Goal: Task Accomplishment & Management: Use online tool/utility

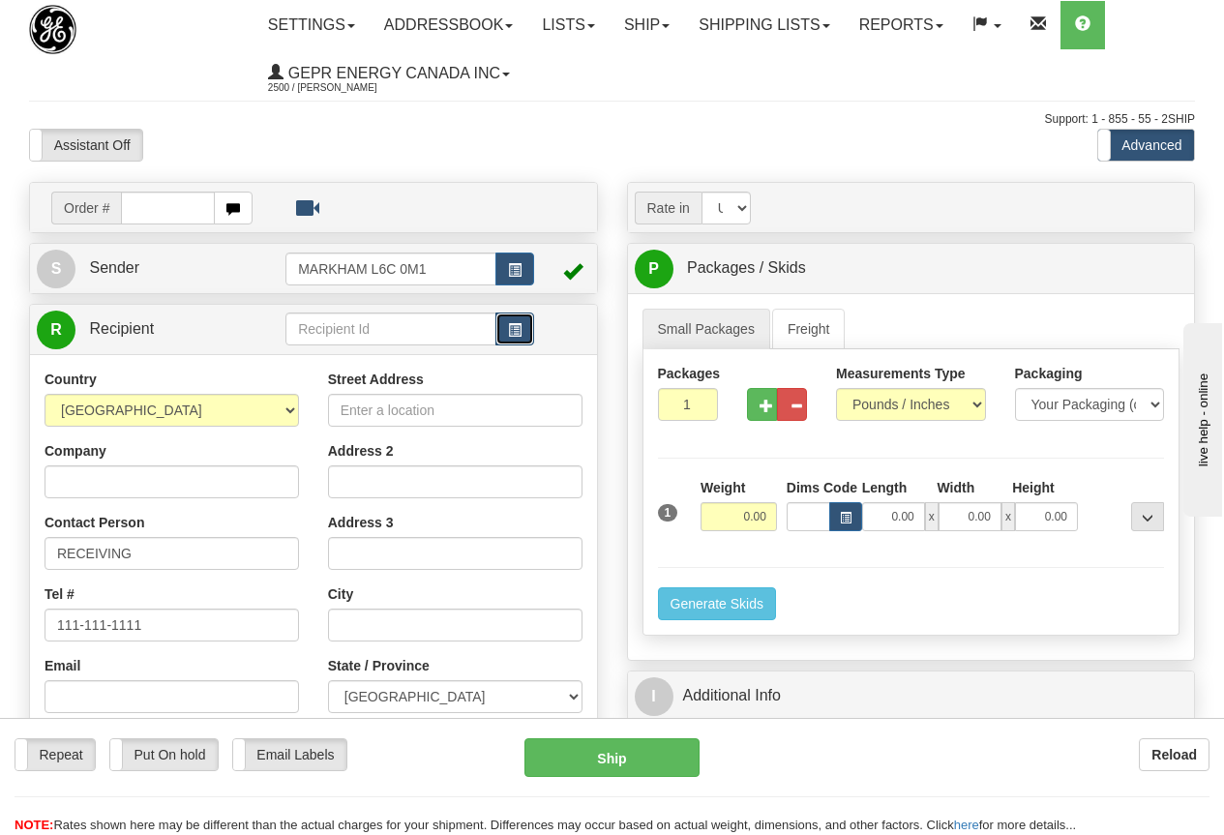
click at [507, 326] on button "button" at bounding box center [514, 329] width 39 height 33
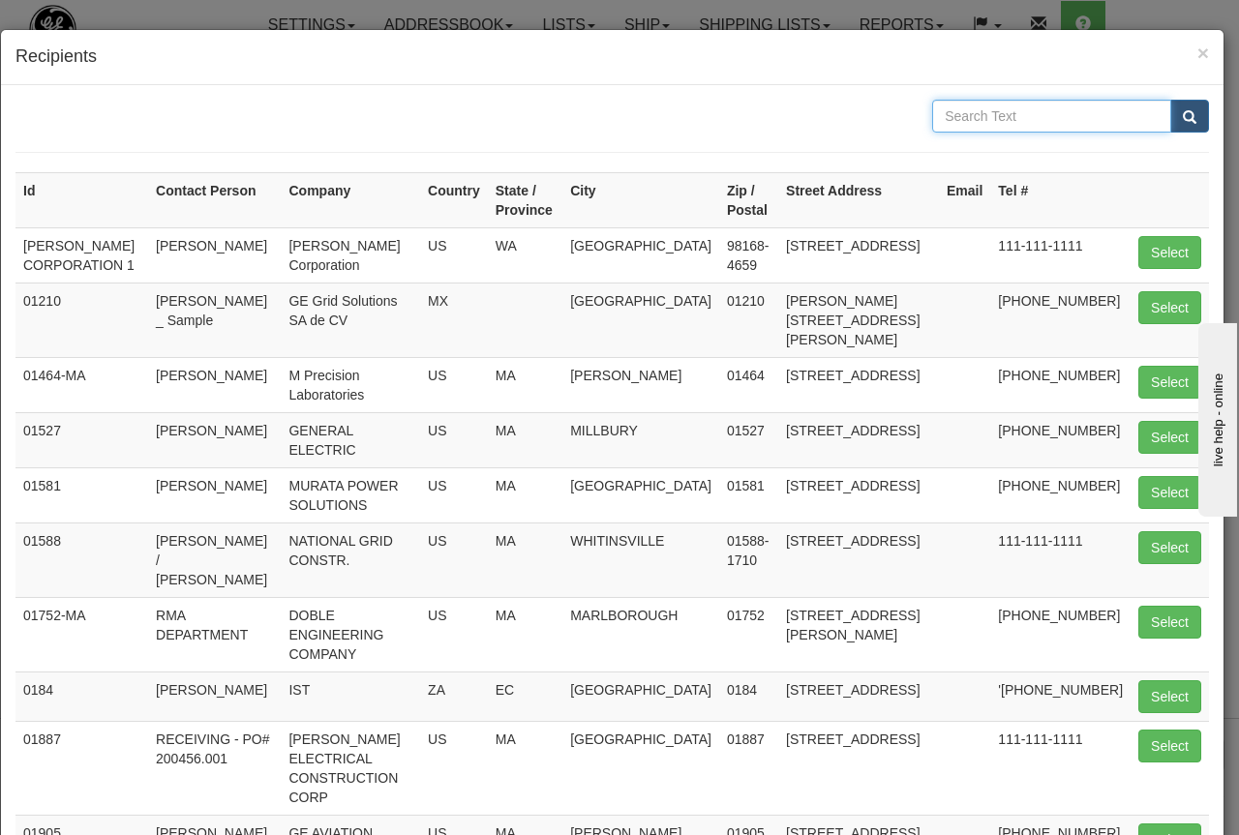
click at [976, 119] on input "text" at bounding box center [1051, 116] width 239 height 33
type input "[PERSON_NAME]"
click at [1182, 114] on span "submit" at bounding box center [1189, 117] width 14 height 13
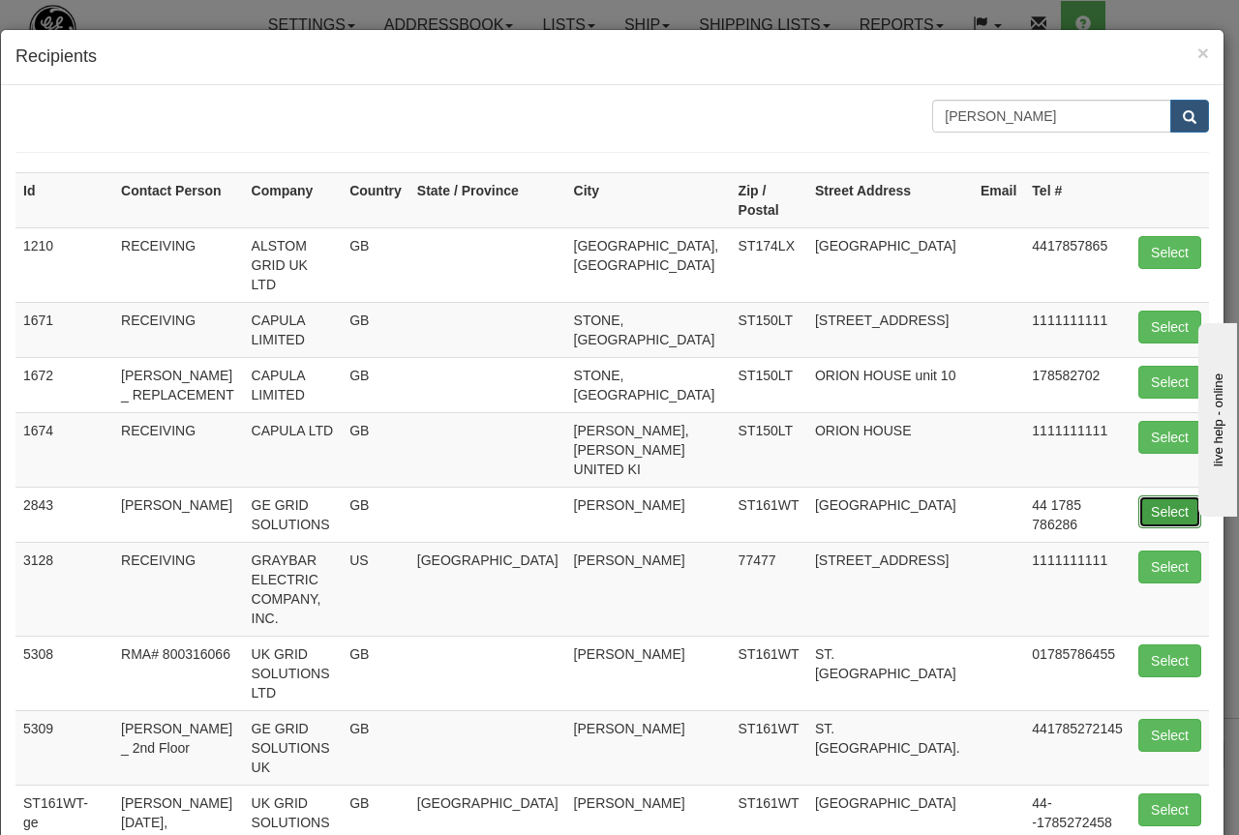
click at [1157, 495] on button "Select" at bounding box center [1169, 511] width 63 height 33
type input "2843"
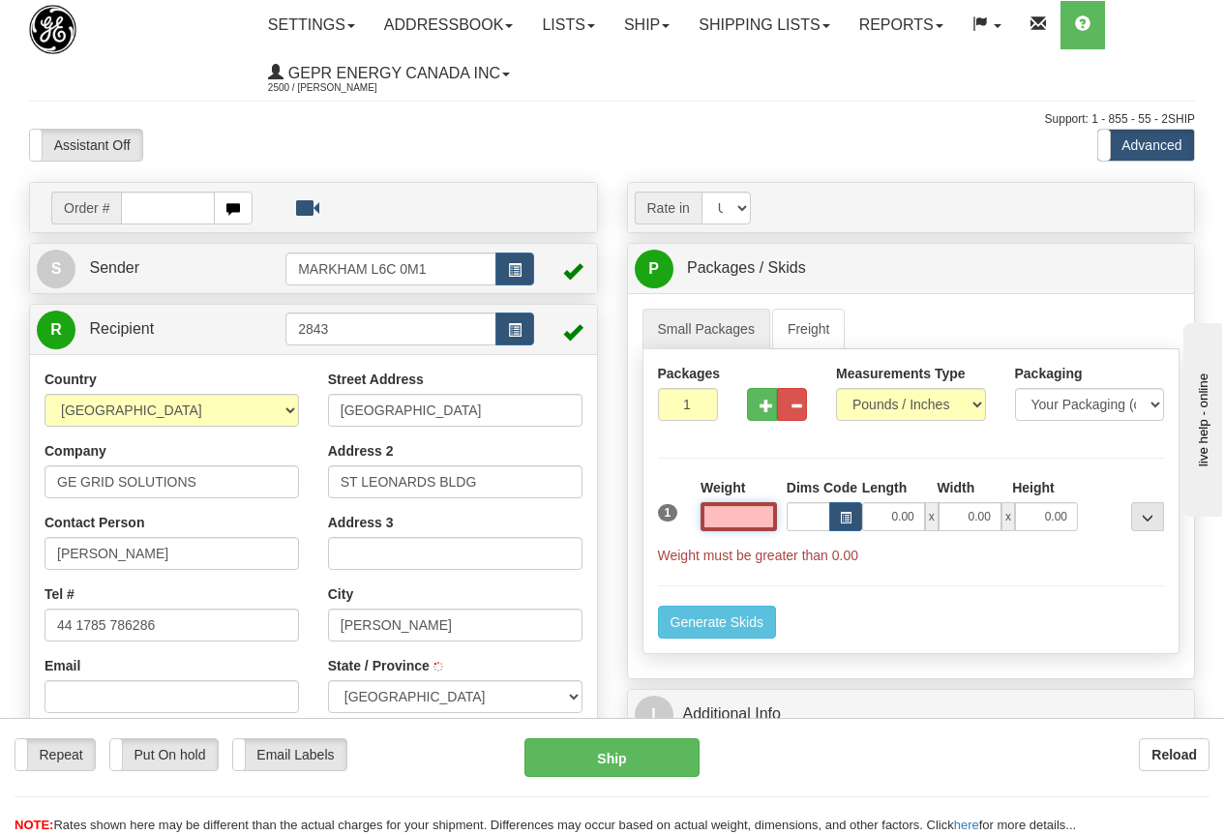
select select
type input "0.00"
click at [224, 553] on input "[PERSON_NAME]" at bounding box center [172, 553] width 254 height 33
drag, startPoint x: 198, startPoint y: 550, endPoint x: -116, endPoint y: 550, distance: 314.5
click at [0, 550] on html "Training Course Close Toggle navigation Settings Shipping Preferences New Sende…" at bounding box center [612, 417] width 1224 height 835
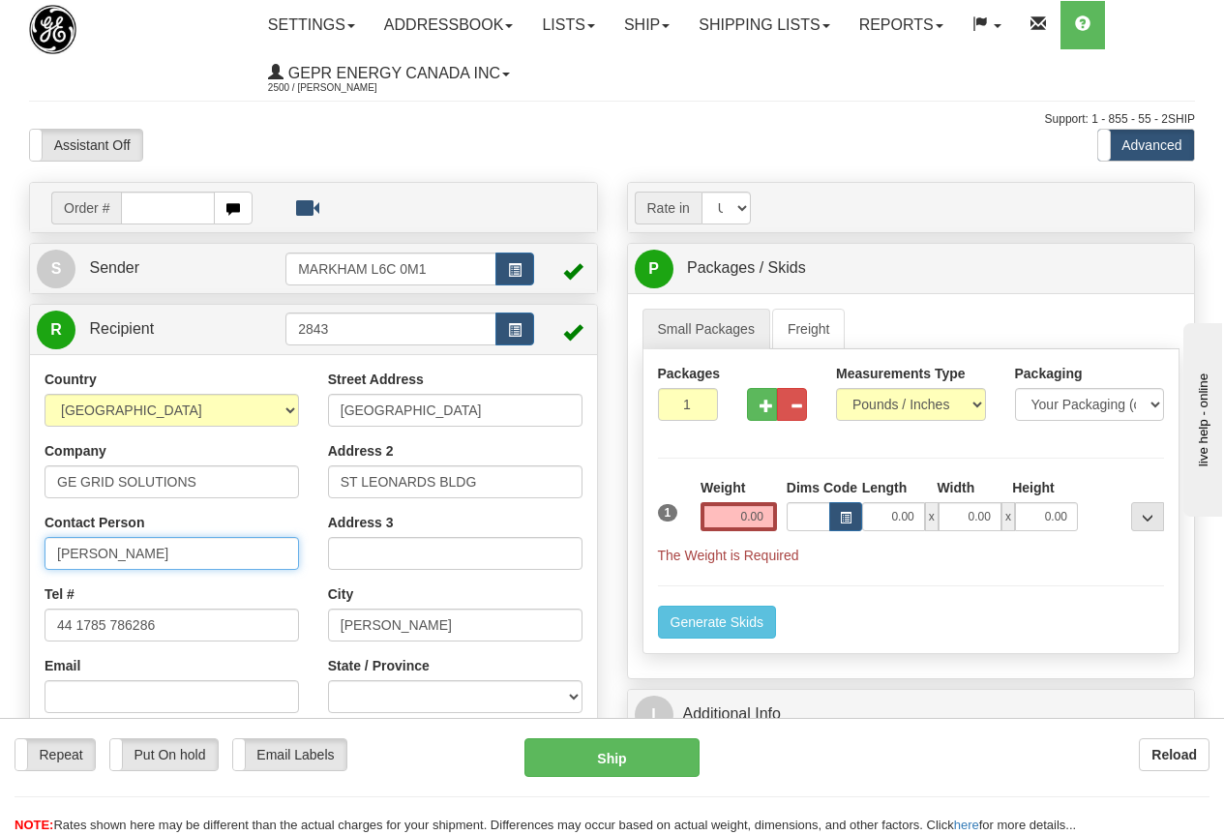
type input "[PERSON_NAME]"
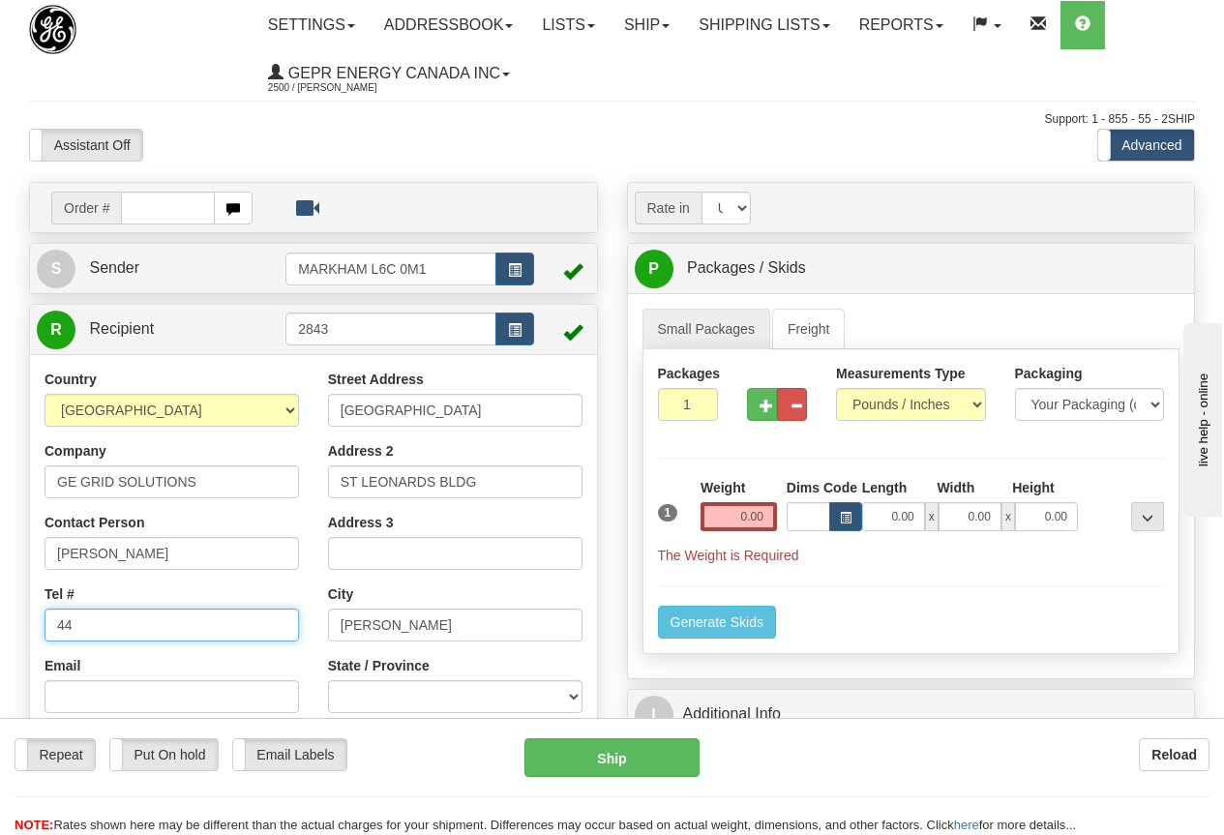
type input "4"
type input "078 10330117"
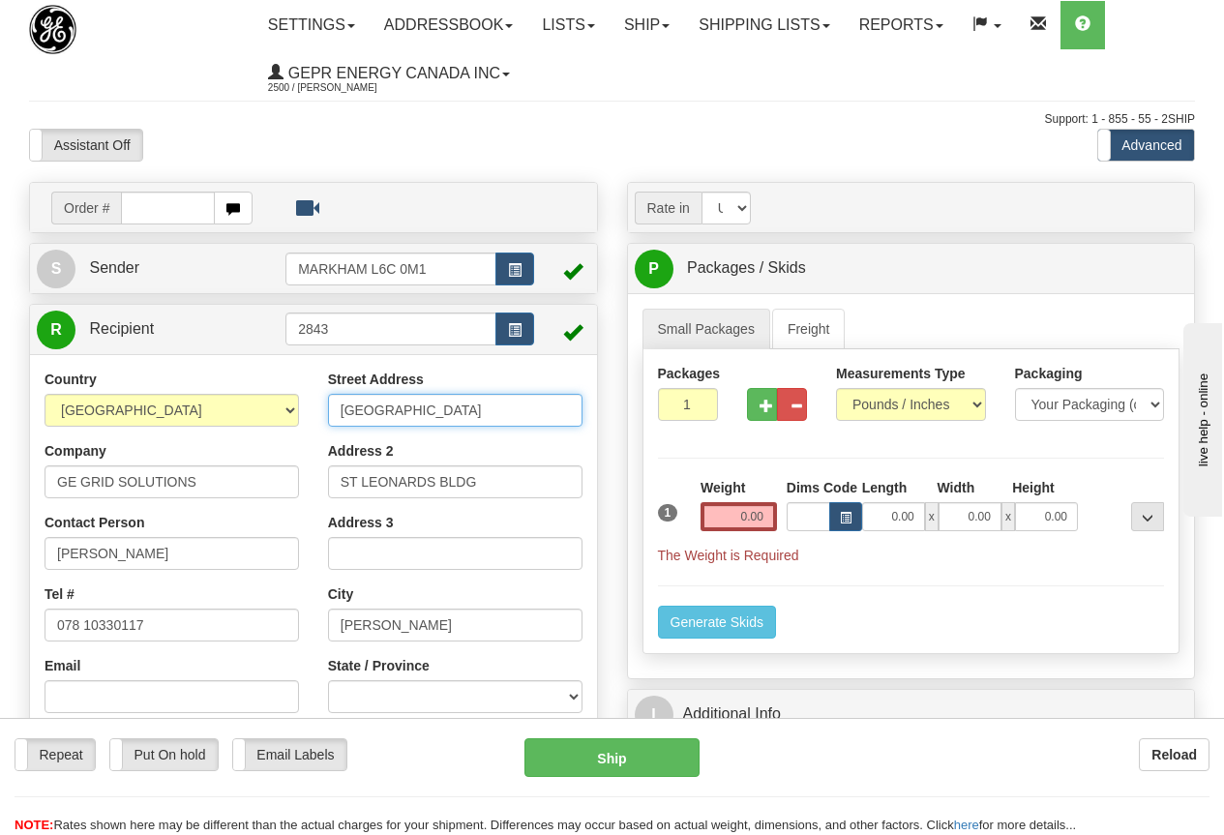
click at [549, 409] on input "[GEOGRAPHIC_DATA]" at bounding box center [455, 410] width 254 height 33
click at [499, 481] on input "ST LEONARDS BLDG" at bounding box center [455, 481] width 254 height 33
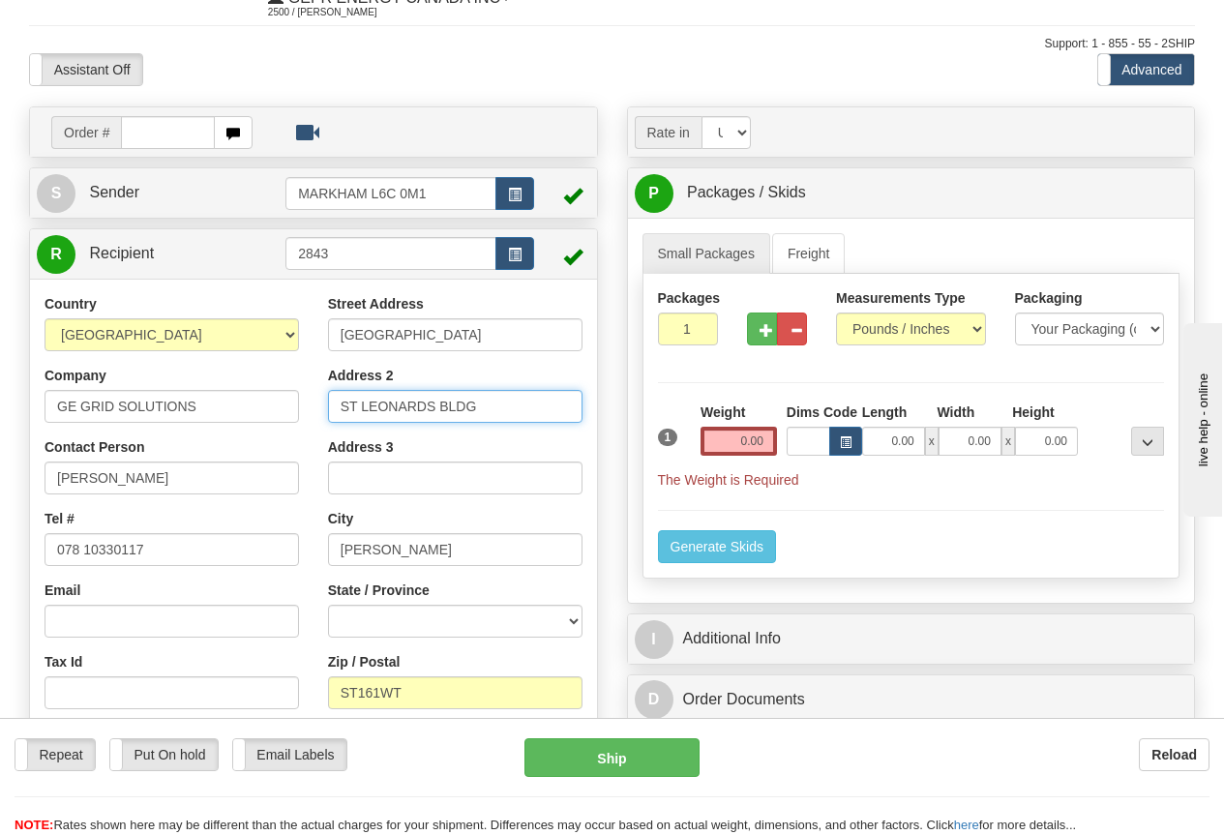
scroll to position [194, 0]
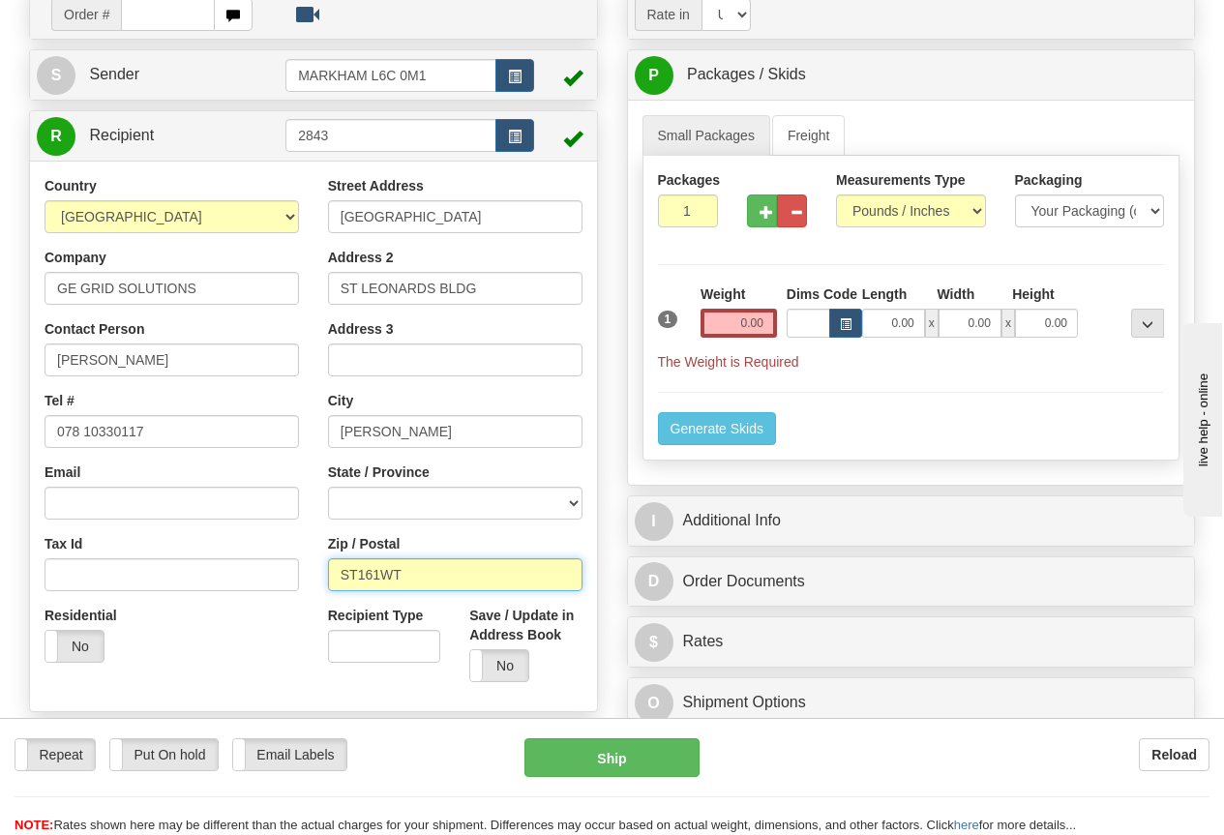
click at [412, 578] on input "ST161WT" at bounding box center [455, 574] width 254 height 33
click at [725, 314] on input "0.00" at bounding box center [739, 323] width 76 height 29
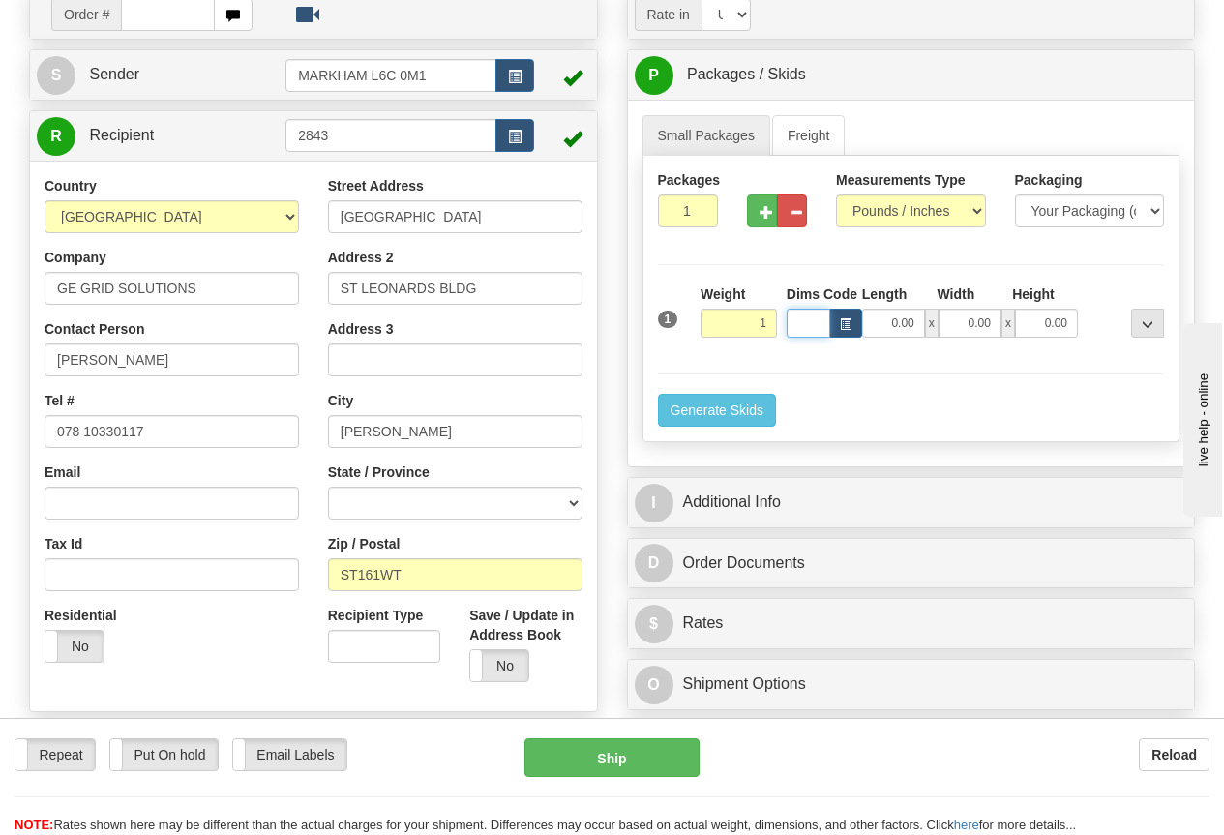
type input "1.00"
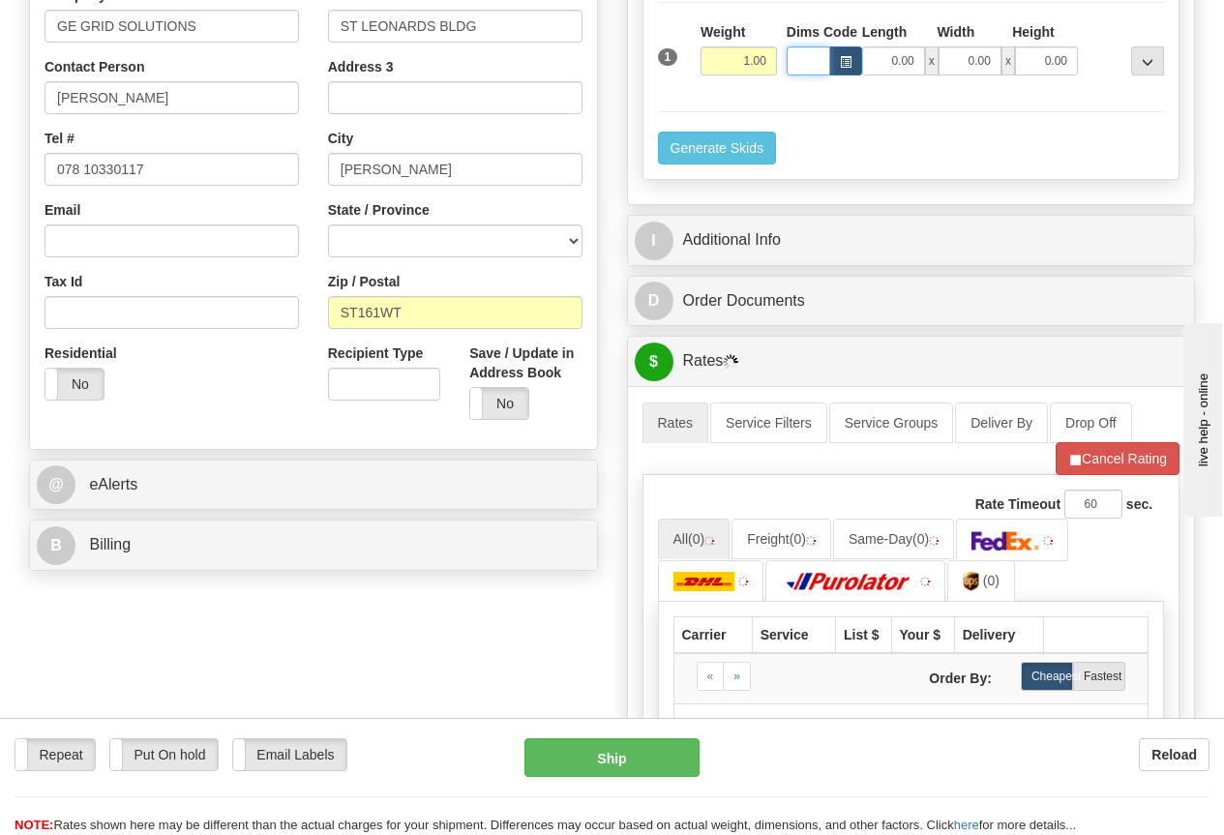
scroll to position [484, 0]
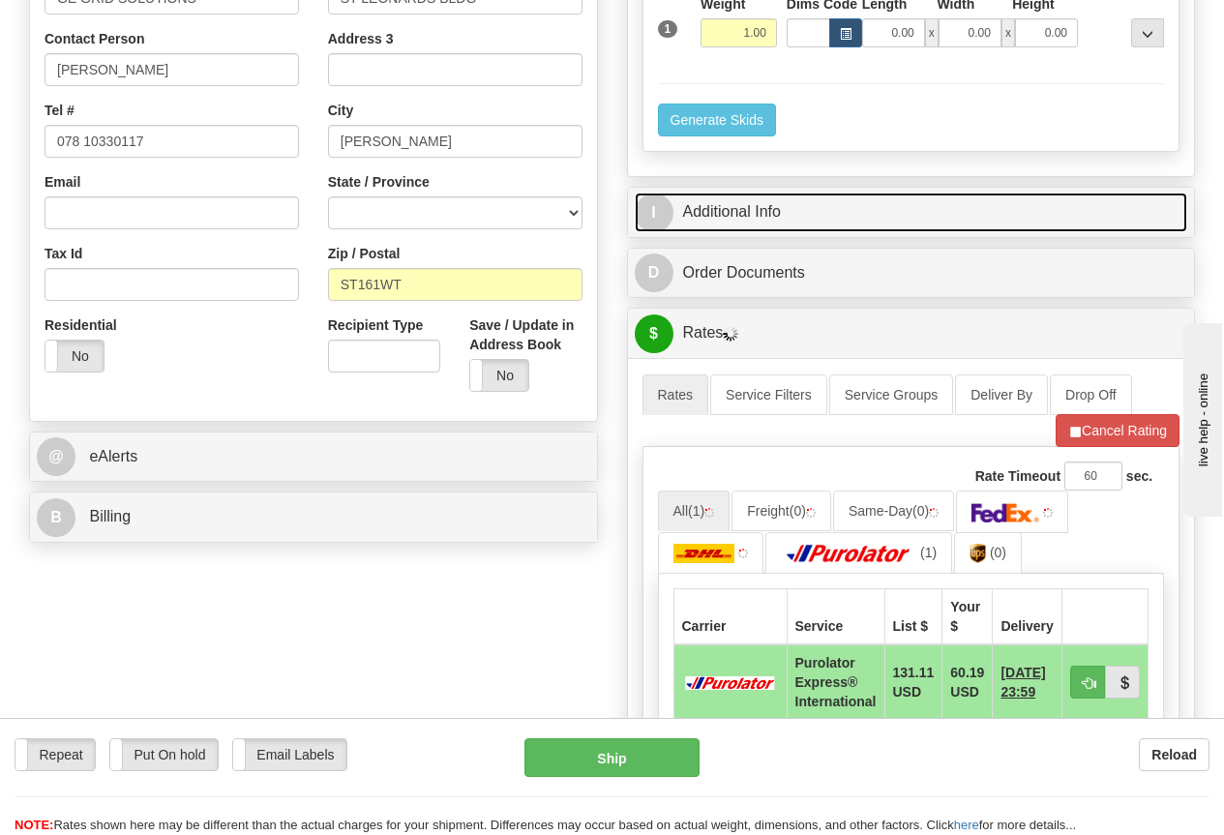
click at [765, 209] on link "I Additional Info" at bounding box center [911, 213] width 553 height 40
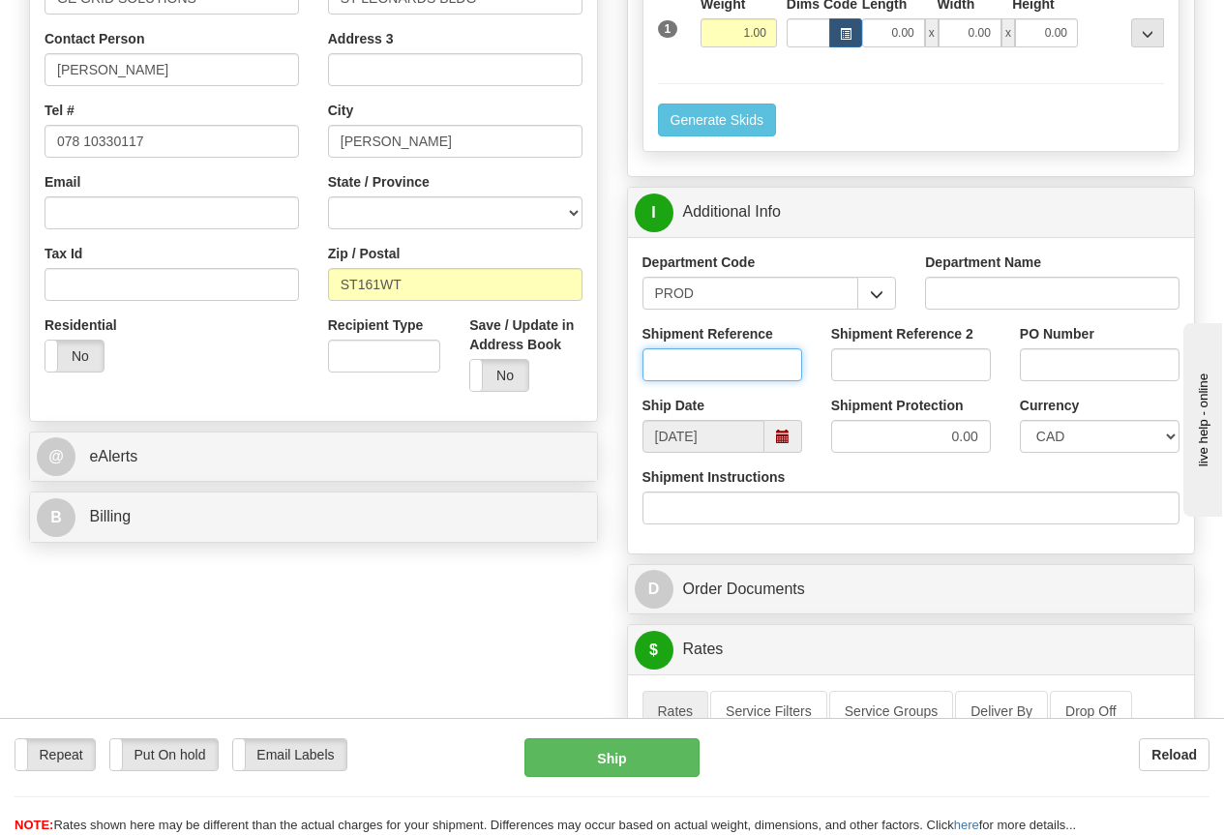
click at [701, 365] on input "Shipment Reference" at bounding box center [723, 364] width 160 height 33
type input "[PERSON_NAME]"
click at [1085, 434] on select "CAD USD EUR ZAR [PERSON_NAME] ARN AUD AUS AWG BBD BFR BGN BHD BMD BND BRC BRL C…" at bounding box center [1100, 436] width 160 height 33
select select "1"
click at [1020, 420] on select "CAD USD EUR ZAR [PERSON_NAME] ARN AUD AUS AWG BBD BFR BGN BHD BMD BND BRC BRL C…" at bounding box center [1100, 436] width 160 height 33
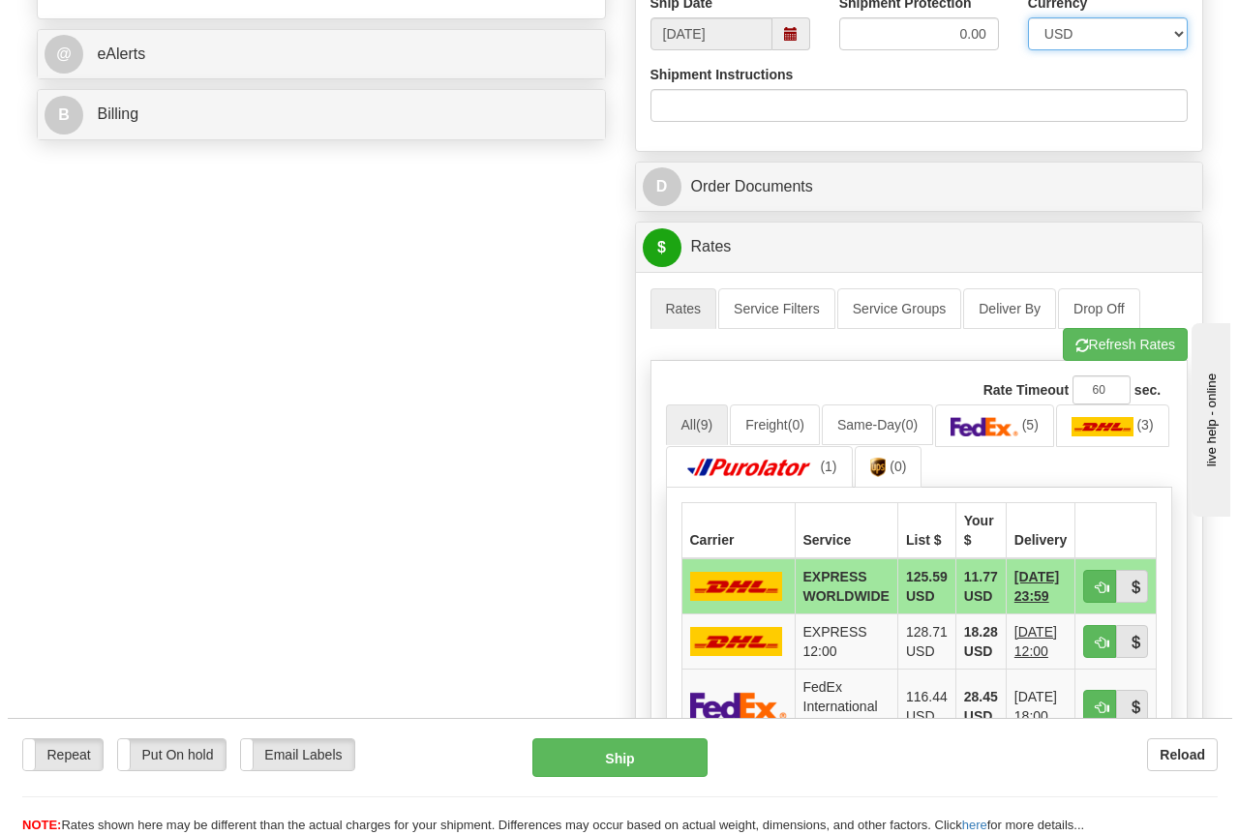
scroll to position [1064, 0]
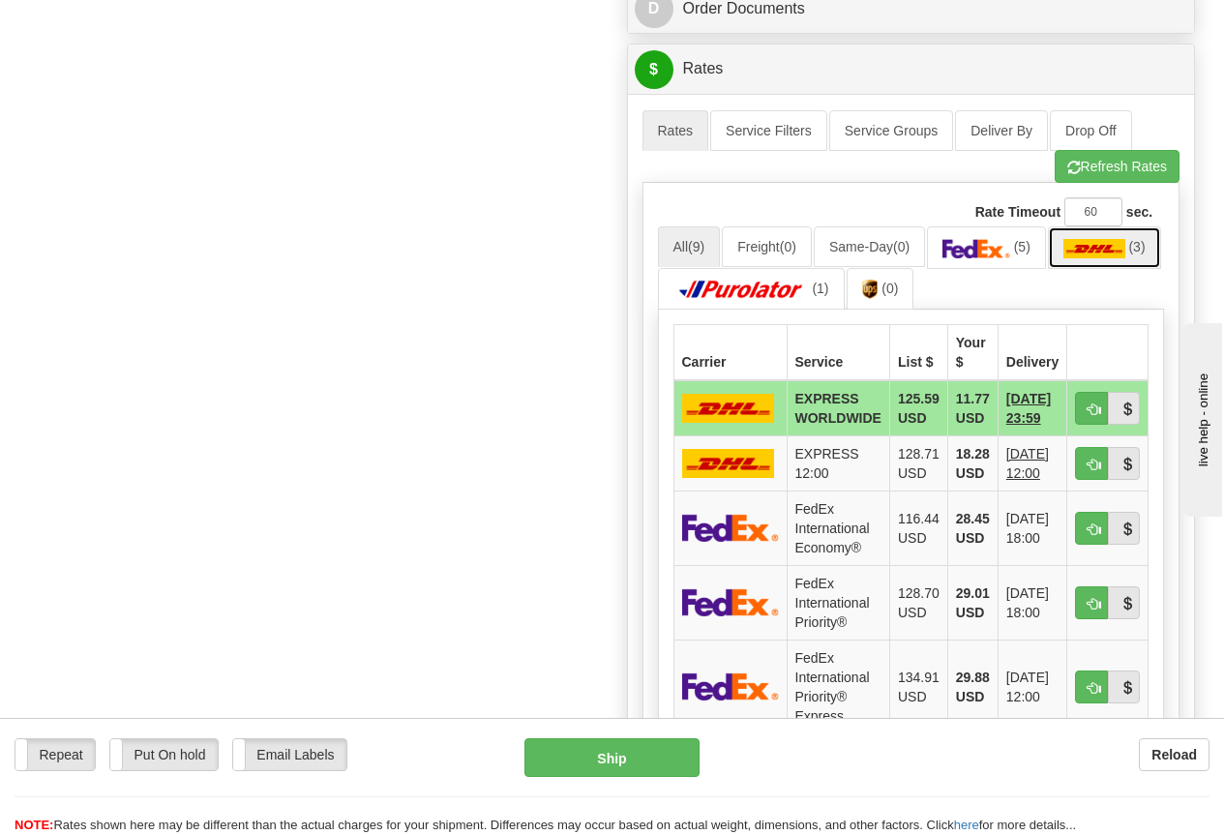
click at [1063, 258] on img at bounding box center [1094, 248] width 62 height 19
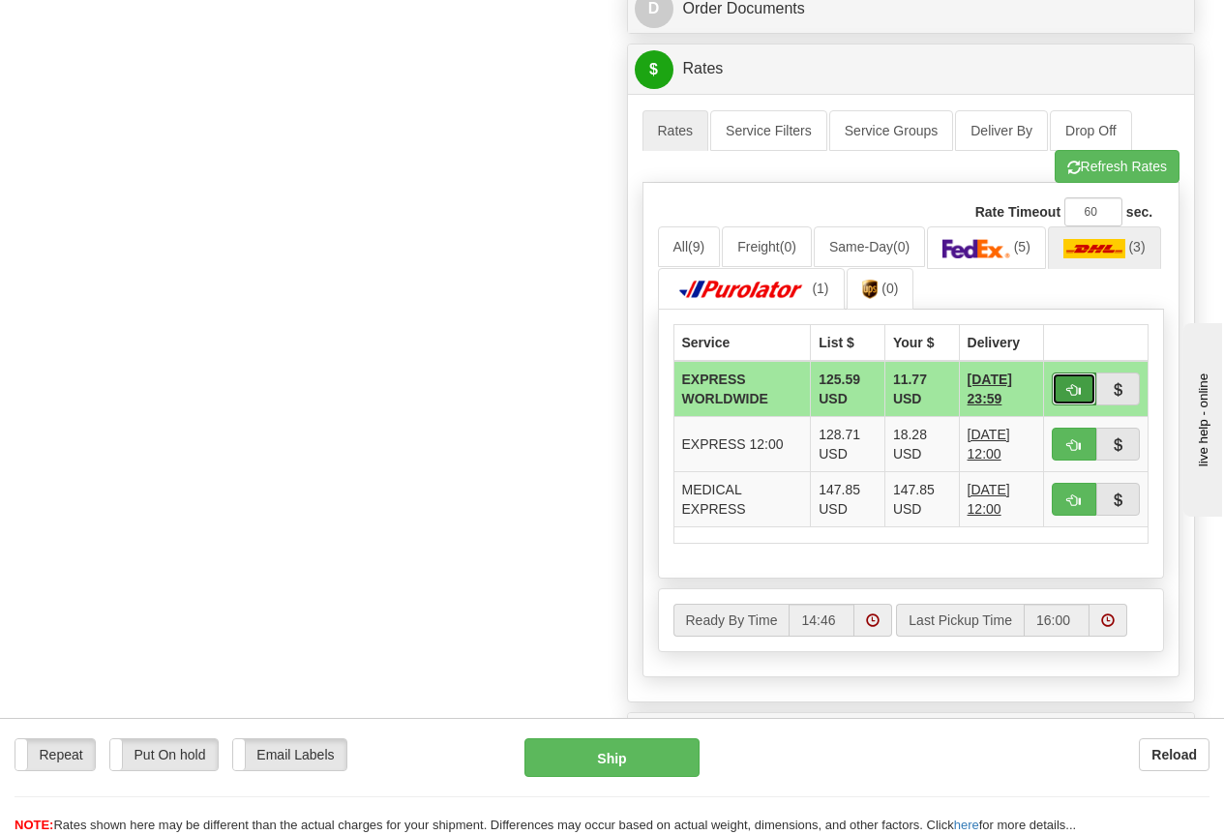
click at [1080, 380] on button "button" at bounding box center [1074, 389] width 45 height 33
type input "P"
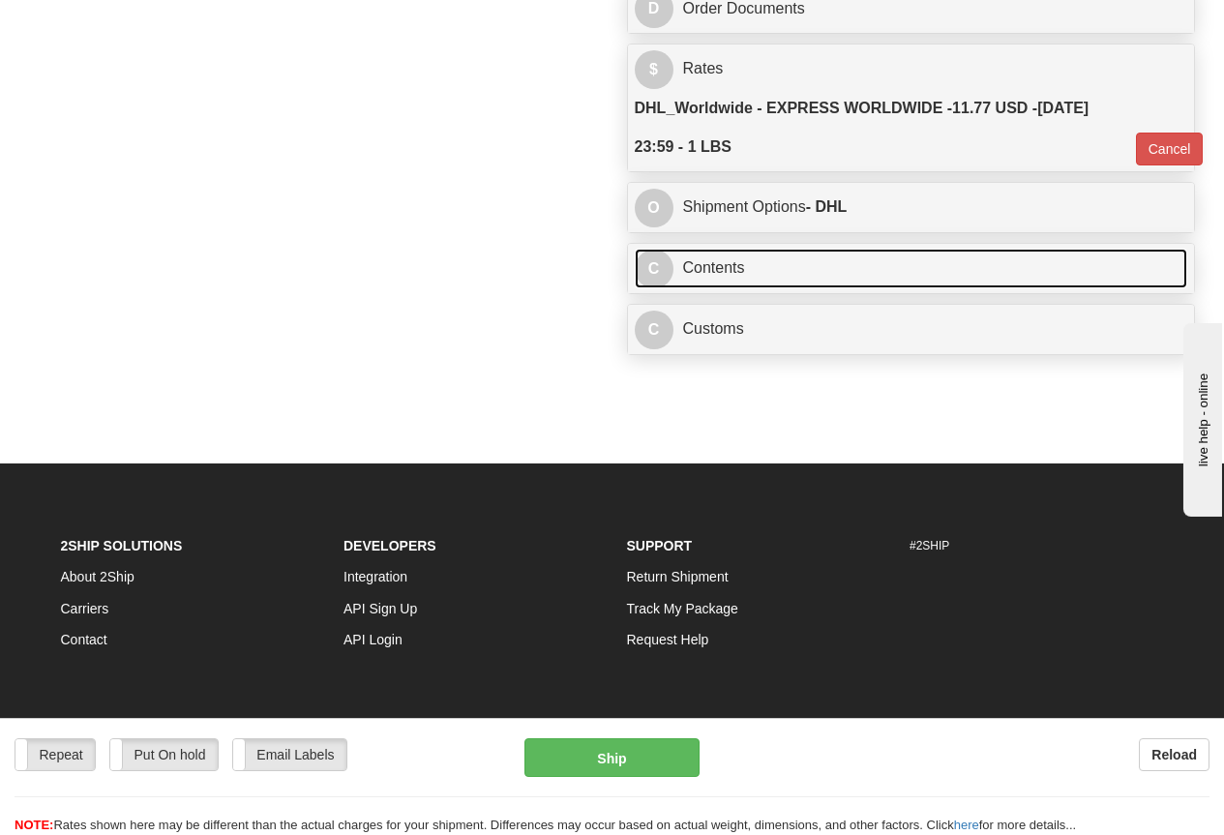
click at [730, 263] on link "C Contents" at bounding box center [911, 269] width 553 height 40
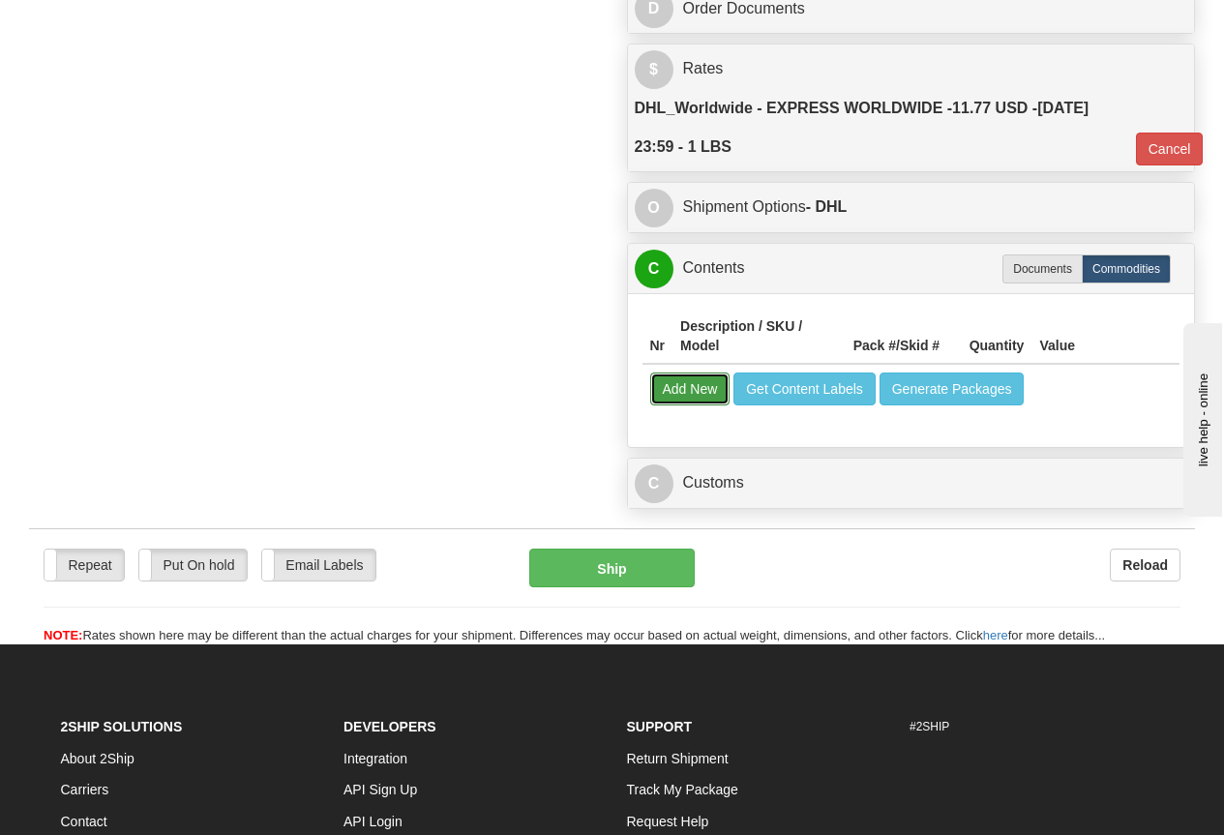
click at [709, 386] on button "Add New" at bounding box center [690, 389] width 80 height 33
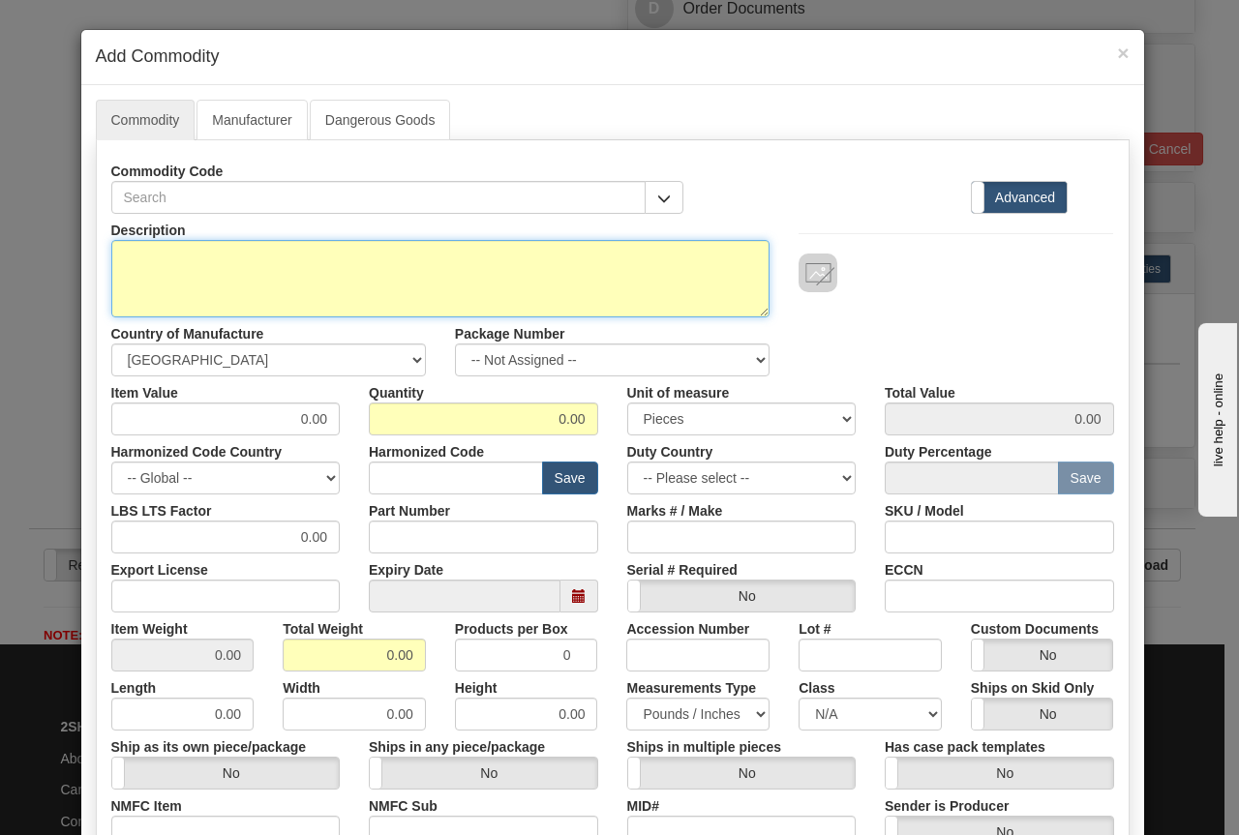
click at [160, 262] on textarea "Description" at bounding box center [440, 278] width 659 height 77
type textarea "MECHANICAL PRINT LABELS (PACK OF SHEETS("
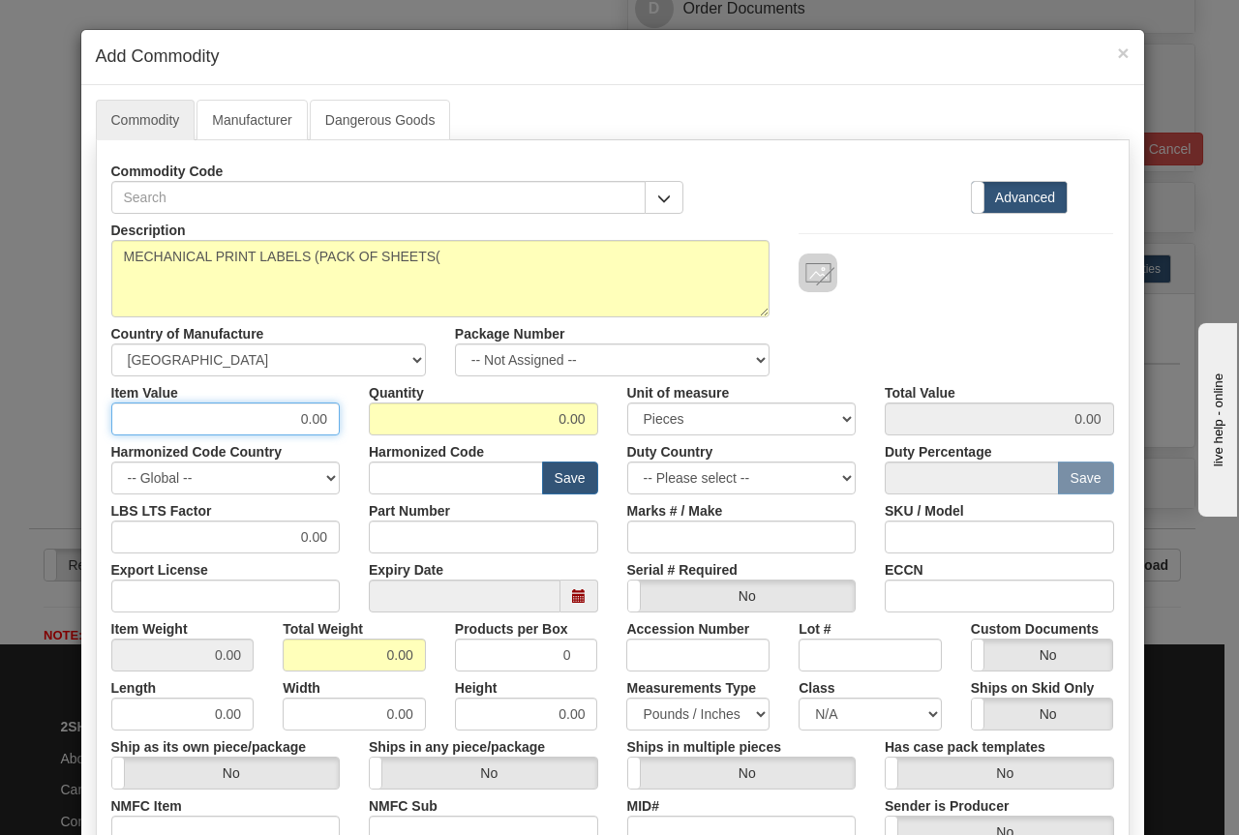
drag, startPoint x: 268, startPoint y: 418, endPoint x: 368, endPoint y: 421, distance: 99.7
click at [368, 421] on div "Item Value 0.00 Quantity 0.00 Unit of measure 3 Thousand Square Inches Adjustme…" at bounding box center [613, 405] width 1032 height 59
type input "100"
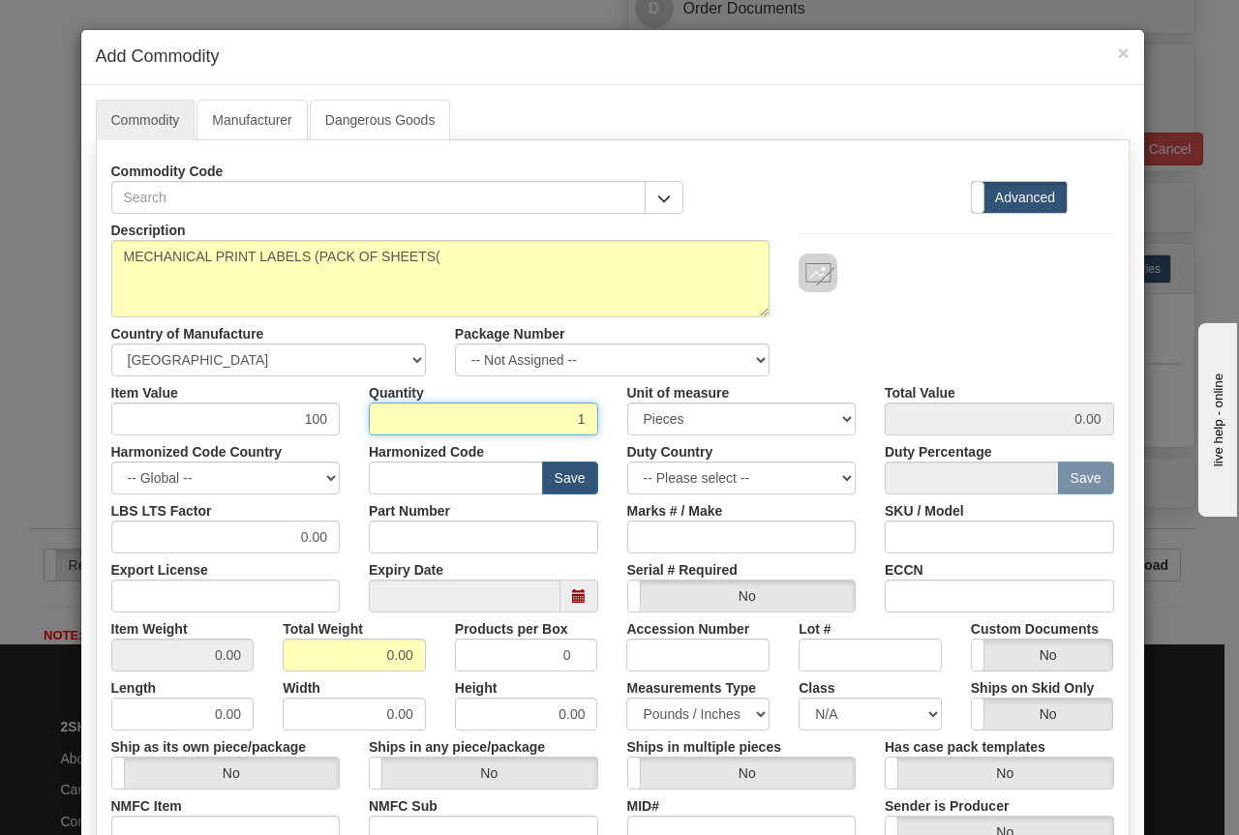
type input "1"
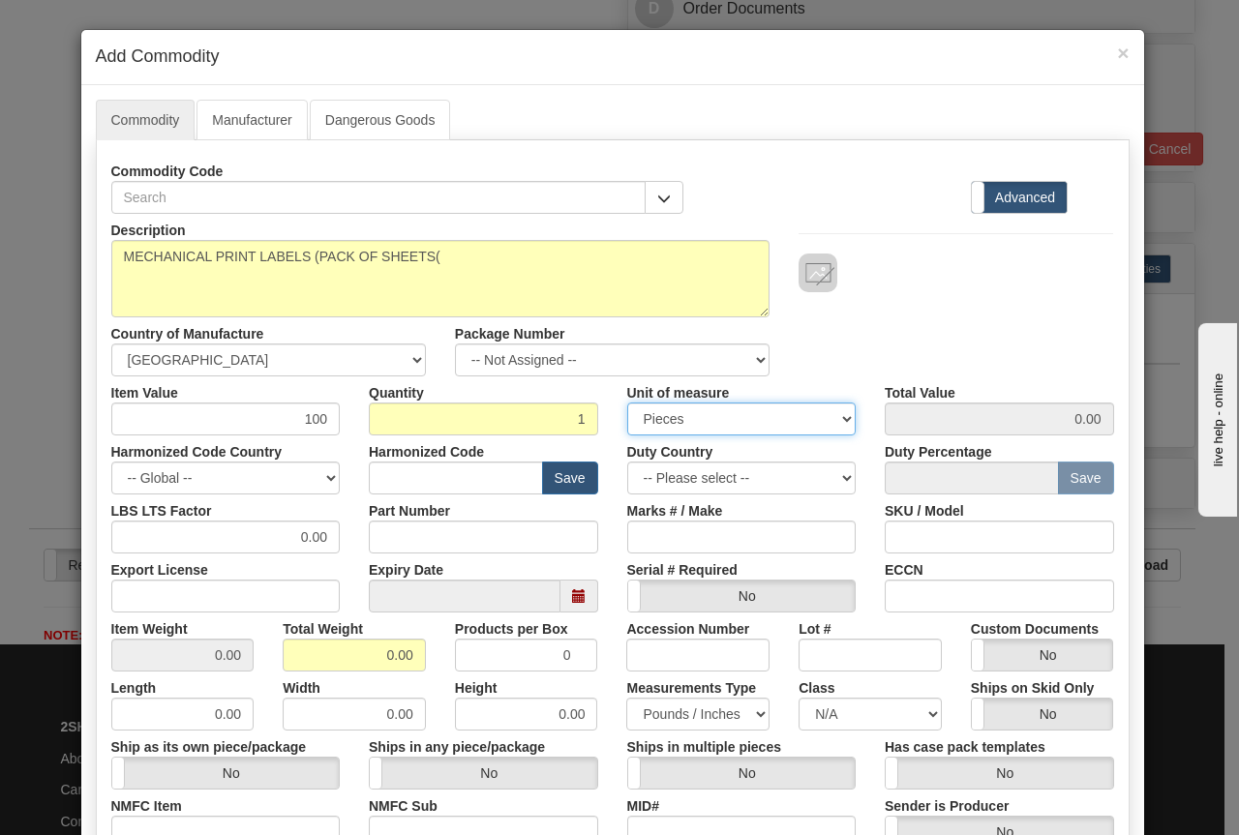
type input "100.00"
click at [395, 473] on input "text" at bounding box center [456, 478] width 174 height 33
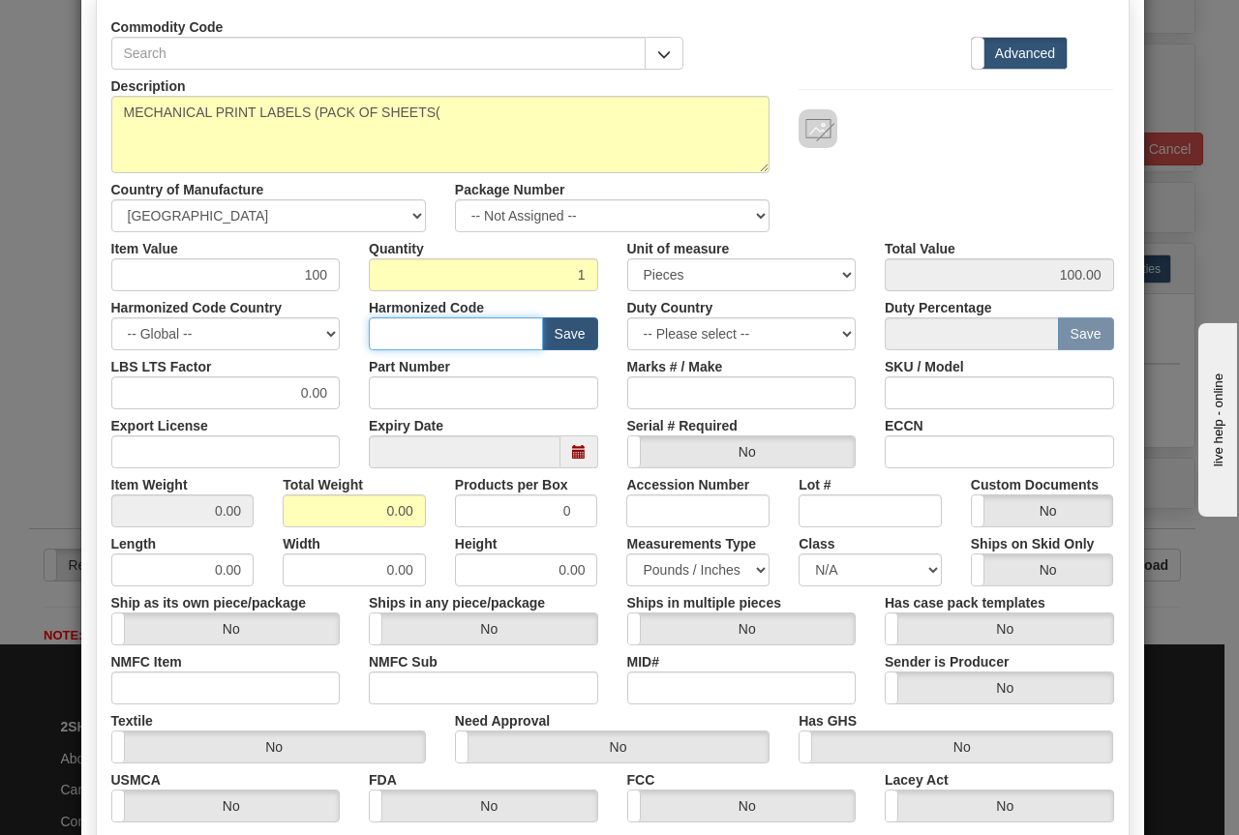
scroll to position [194, 0]
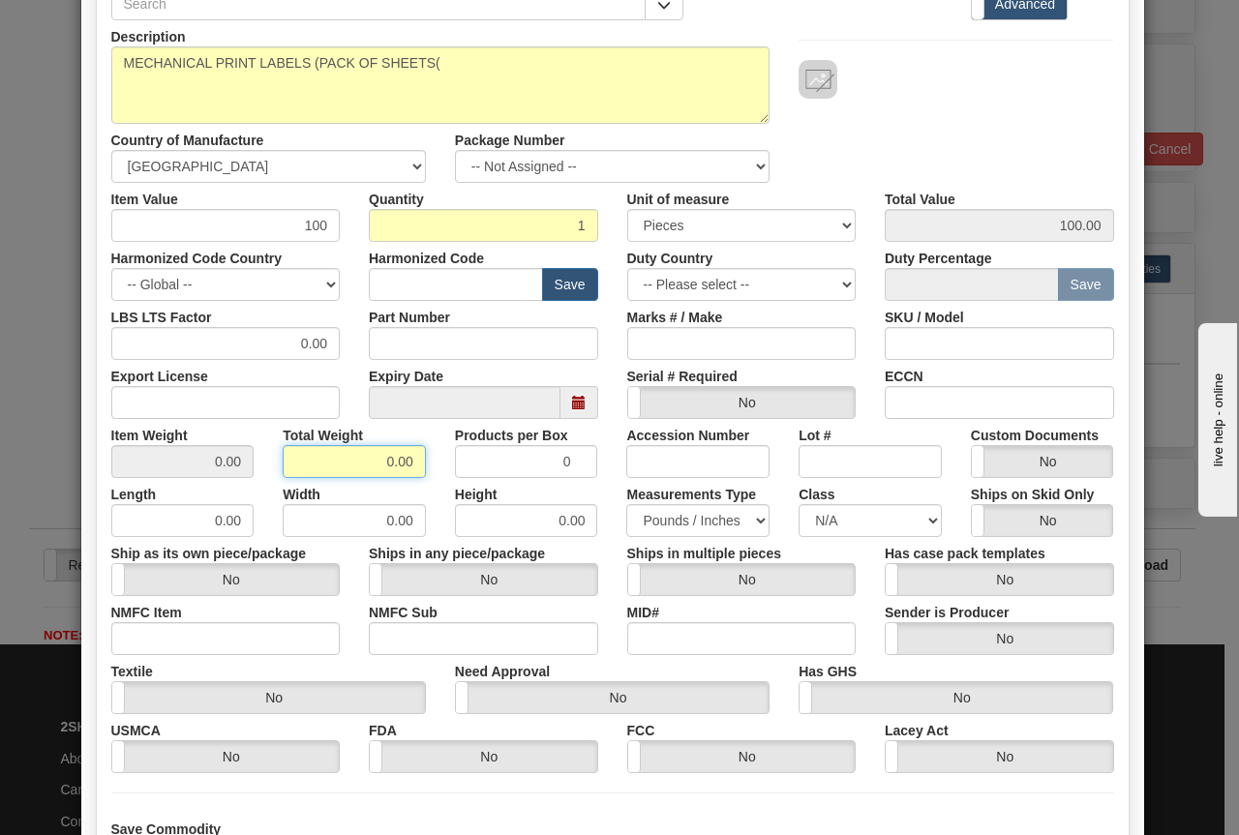
click at [374, 454] on input "0.00" at bounding box center [354, 461] width 143 height 33
drag, startPoint x: 374, startPoint y: 454, endPoint x: 369, endPoint y: 433, distance: 22.1
click at [372, 449] on input "0.00" at bounding box center [354, 461] width 143 height 33
type input "1"
type input "1.0000"
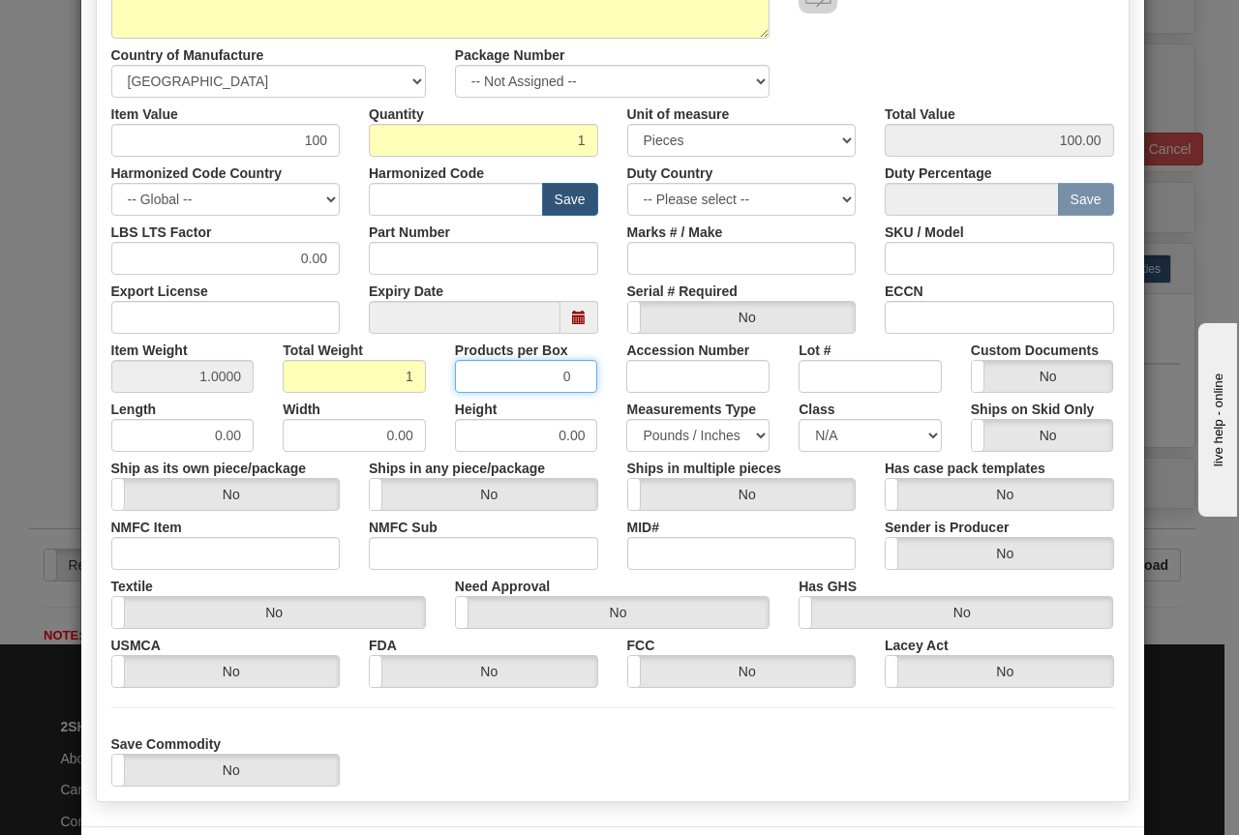
scroll to position [363, 0]
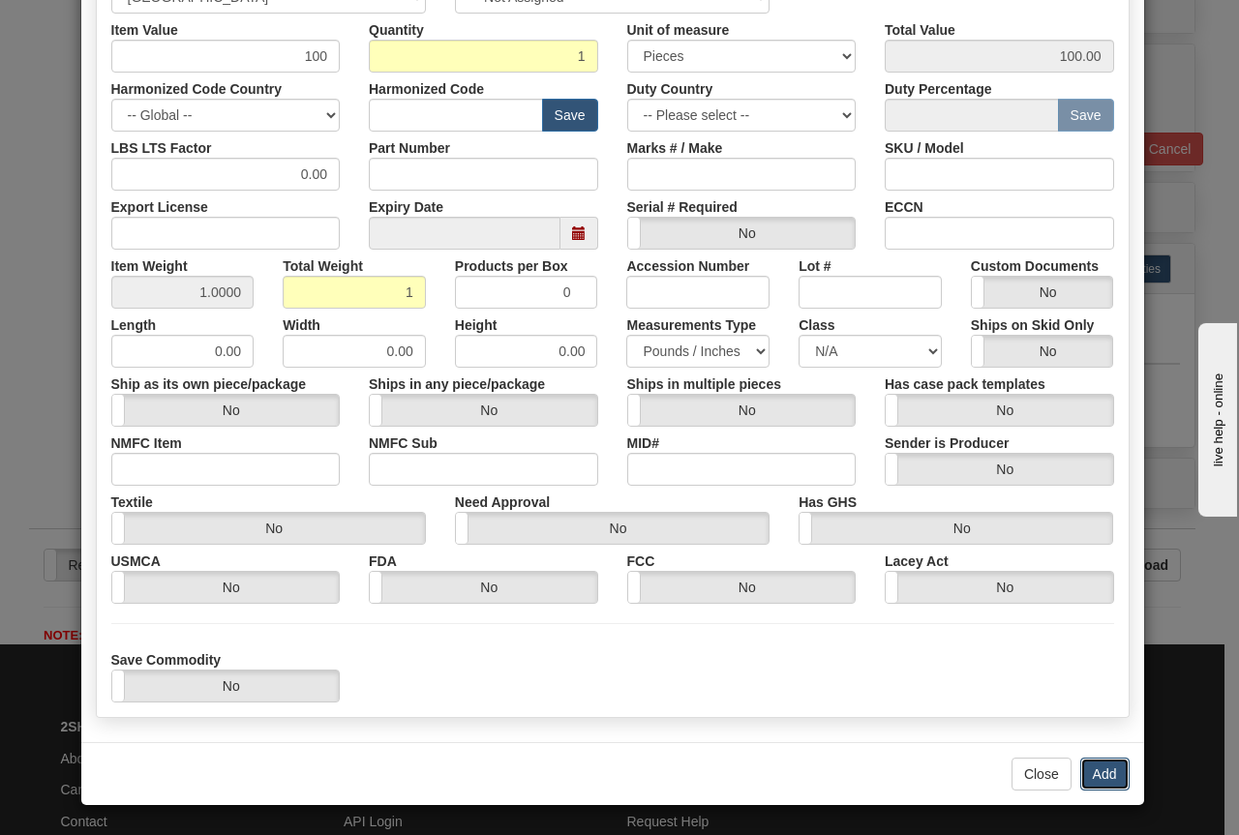
click at [1087, 769] on button "Add" at bounding box center [1104, 774] width 49 height 33
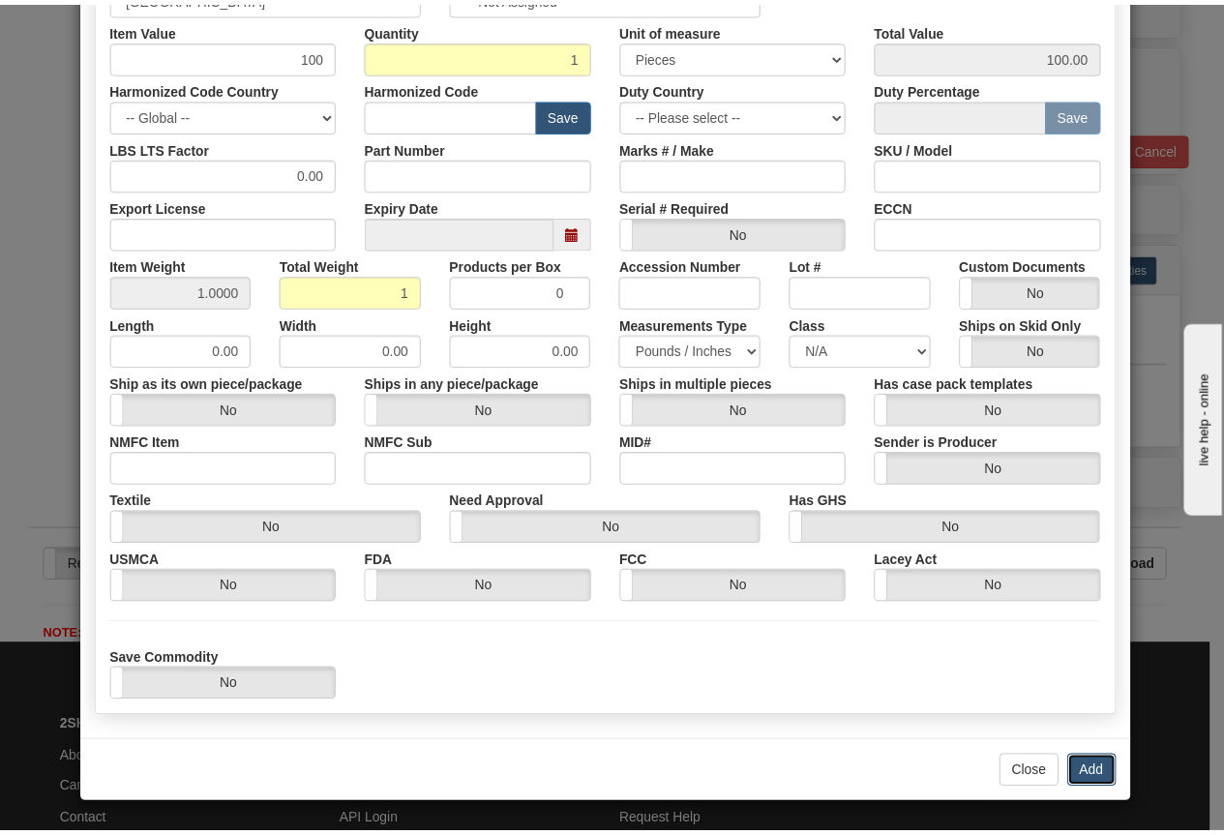
scroll to position [0, 0]
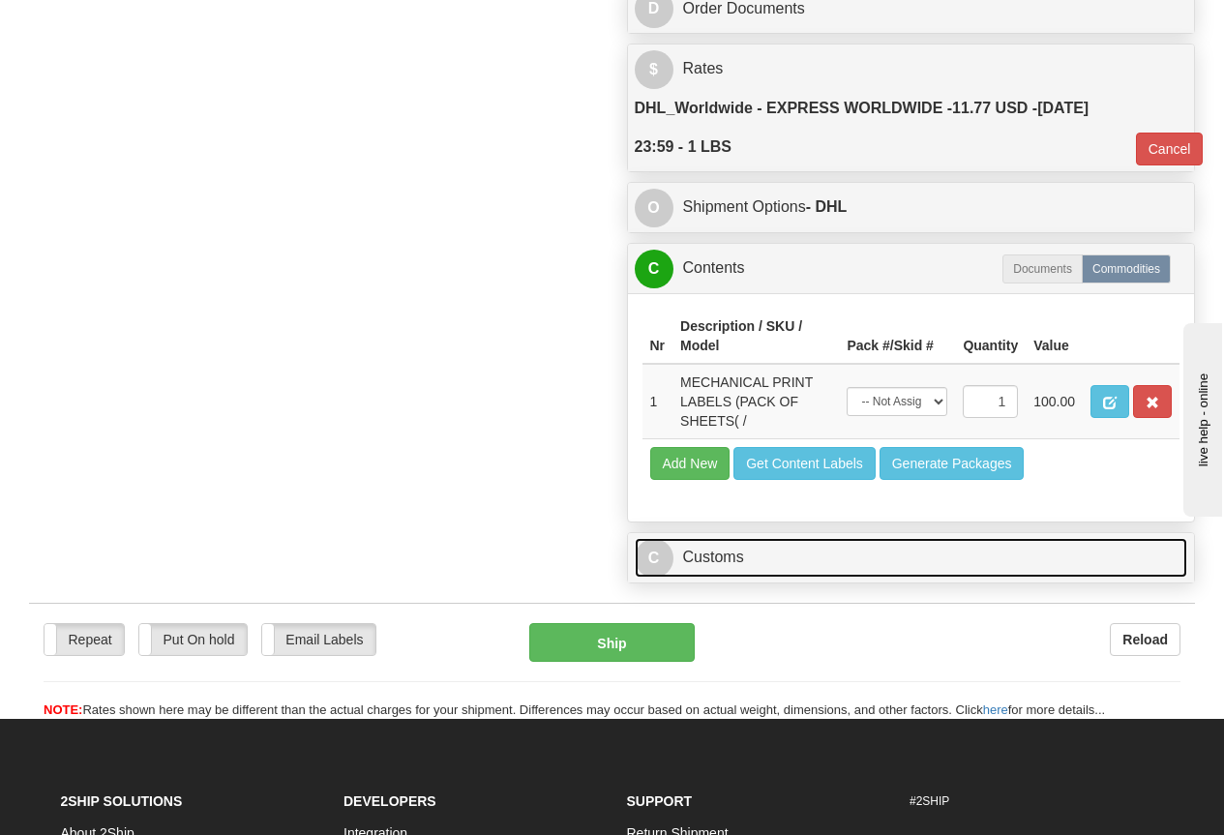
click at [742, 555] on link "C Customs" at bounding box center [911, 558] width 553 height 40
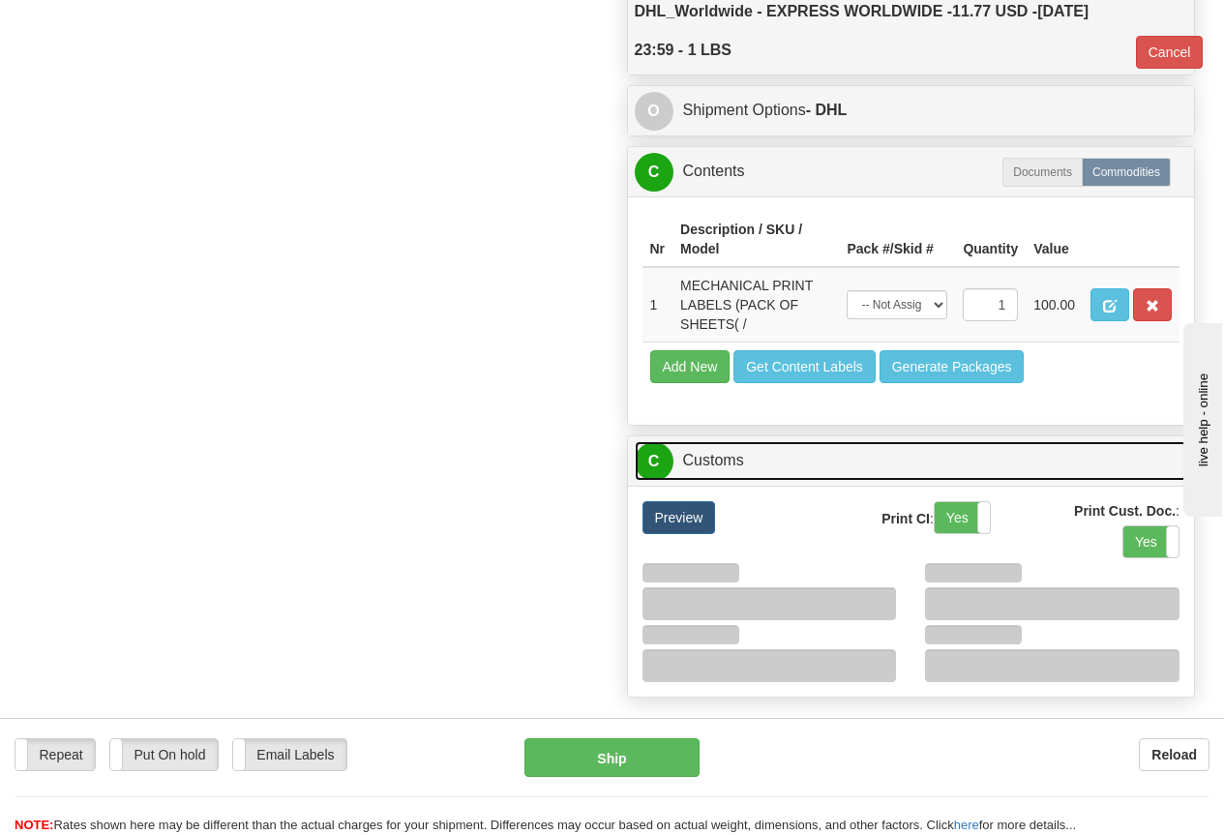
scroll to position [1548, 0]
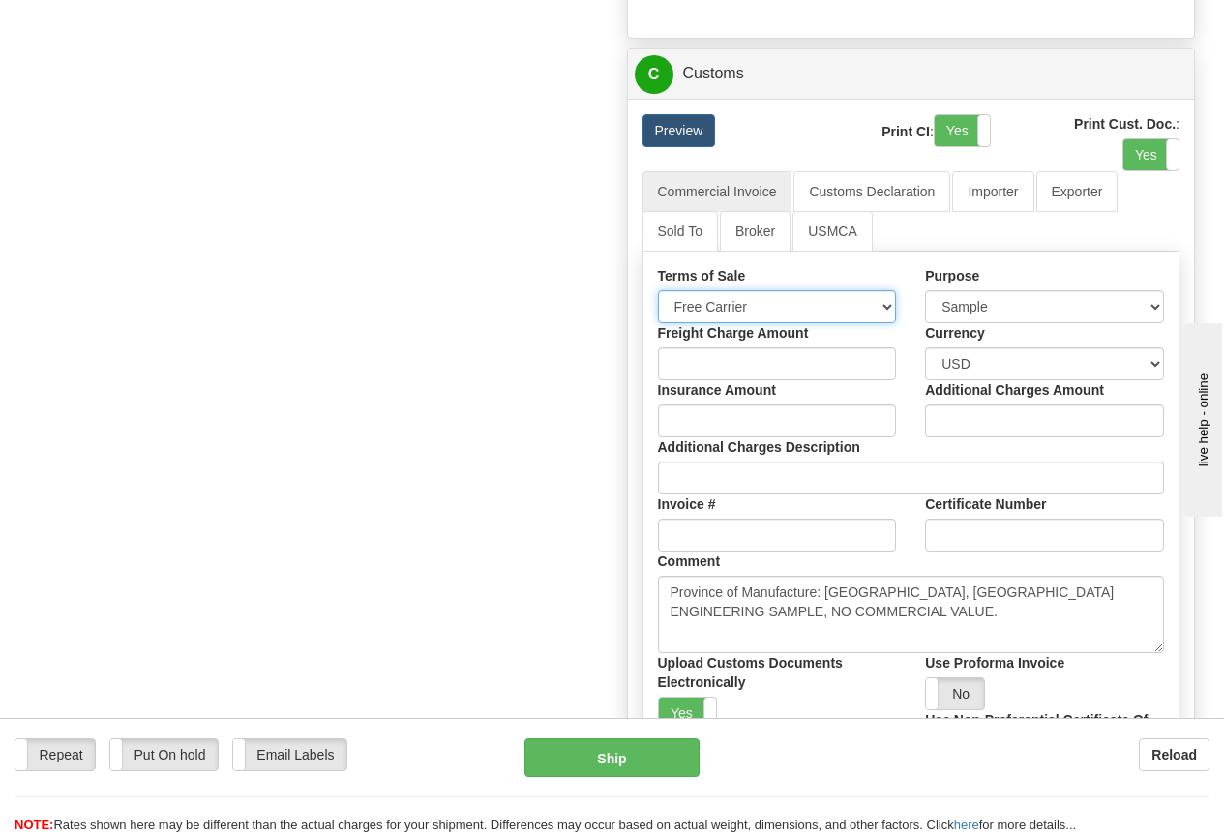
click at [821, 311] on select "Free Carrier Free On Board Ex Works Delivered Duty Unpaid Delivered Duty Paid C…" at bounding box center [777, 306] width 239 height 33
click at [797, 301] on select "Free Carrier Free On Board Ex Works Delivered Duty Unpaid Delivered Duty Paid C…" at bounding box center [777, 306] width 239 height 33
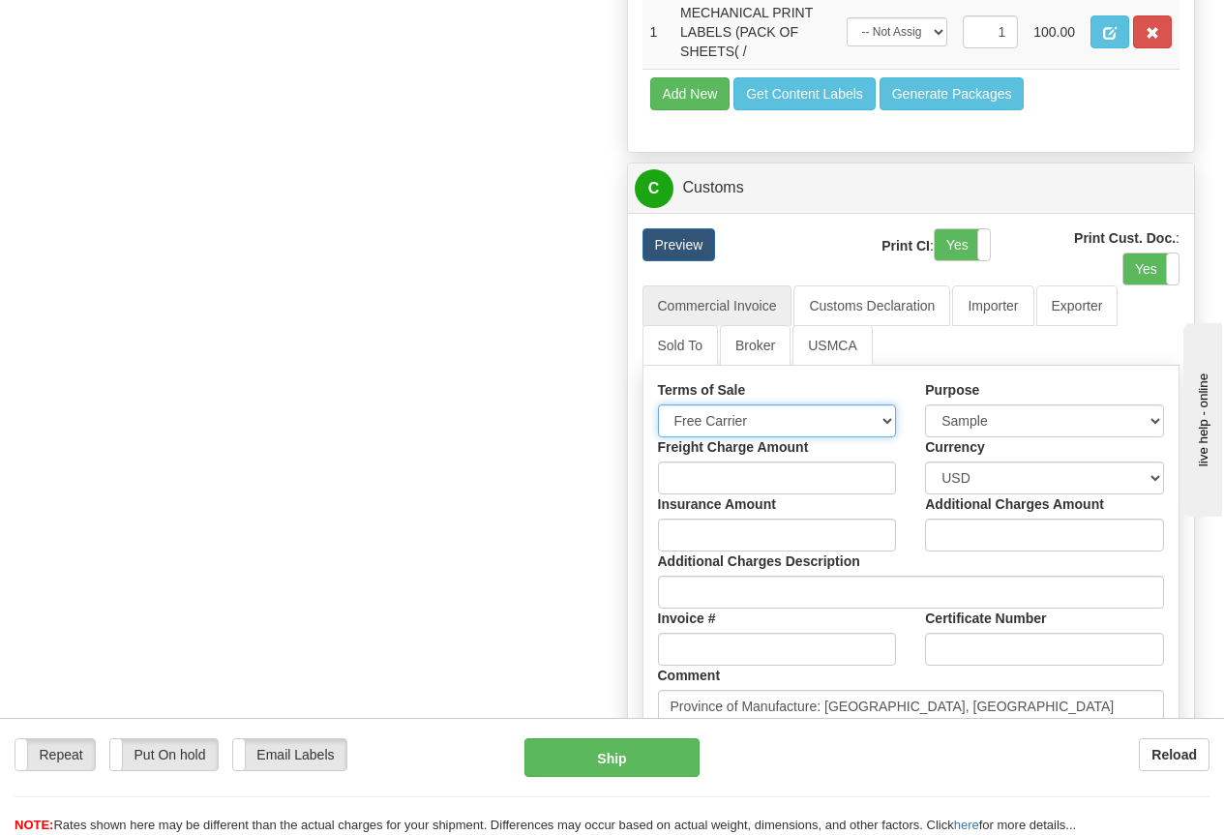
scroll to position [1258, 0]
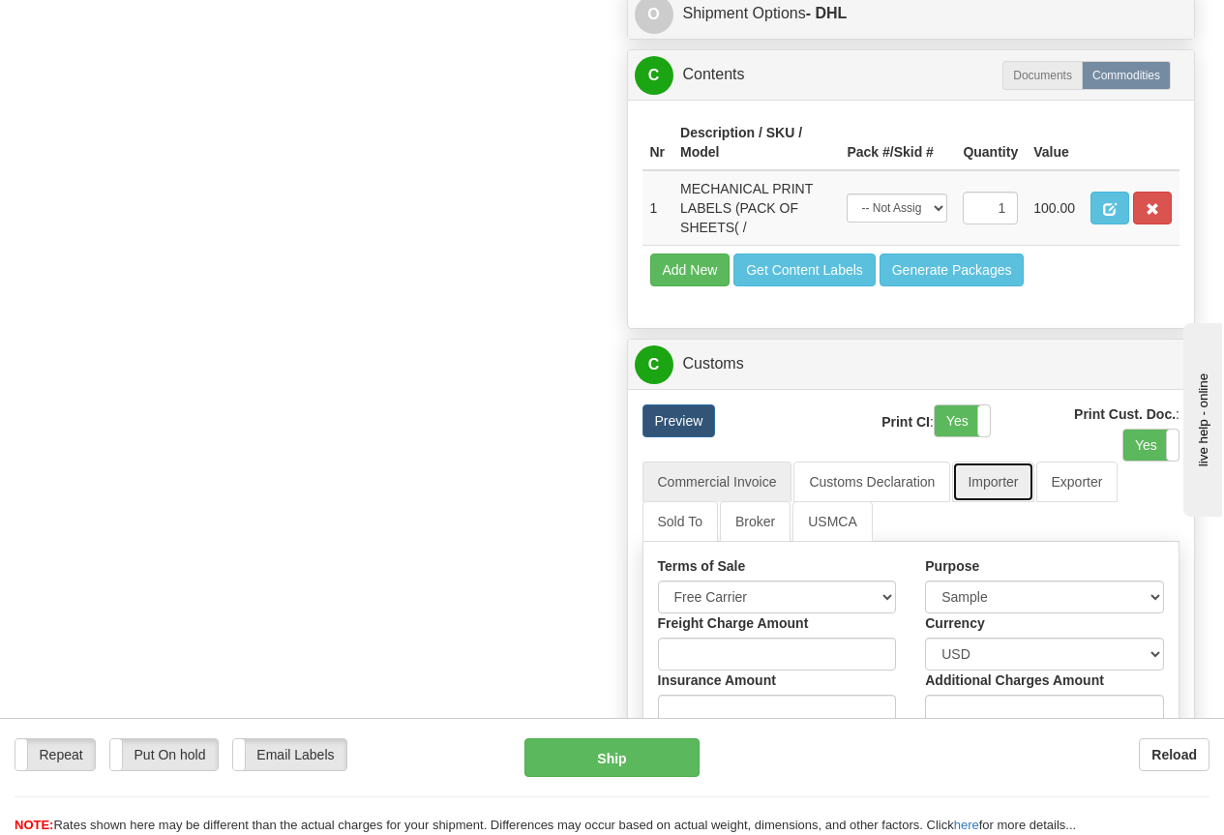
click at [984, 477] on link "Importer" at bounding box center [992, 482] width 81 height 41
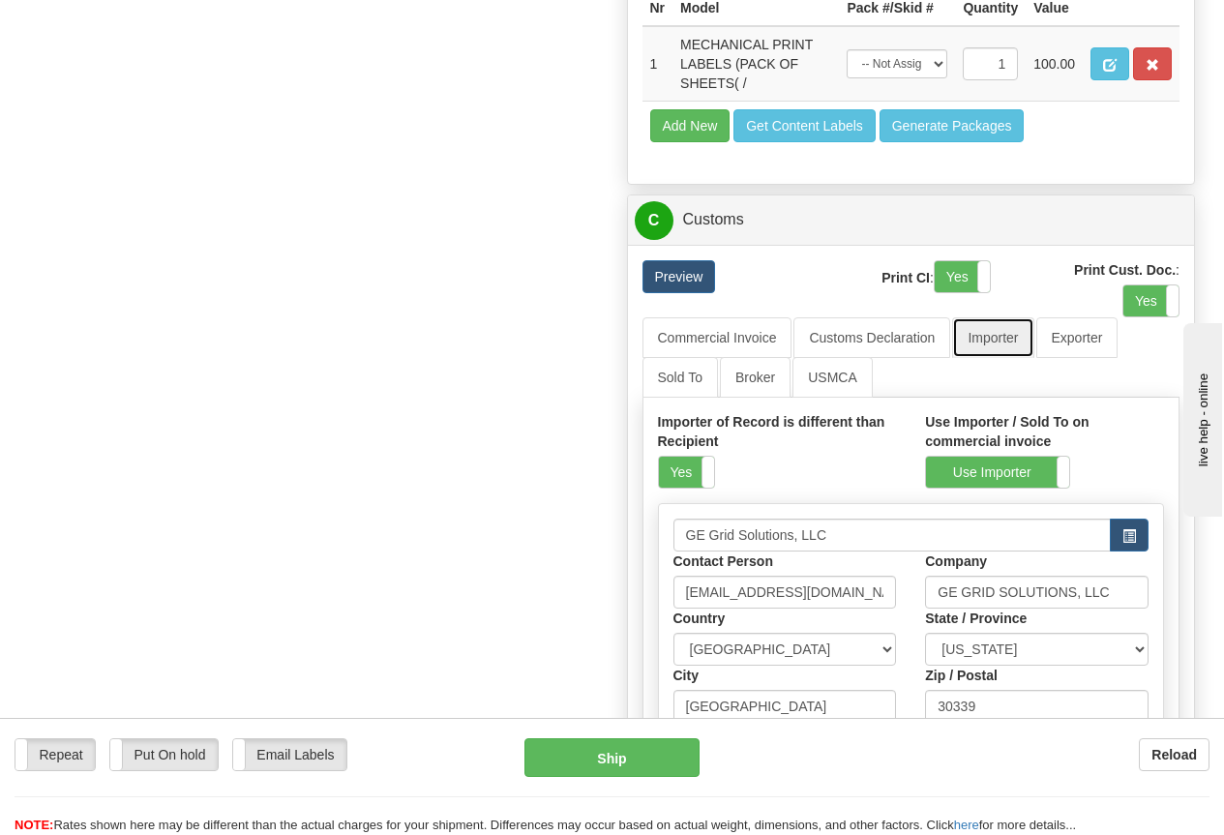
scroll to position [1548, 0]
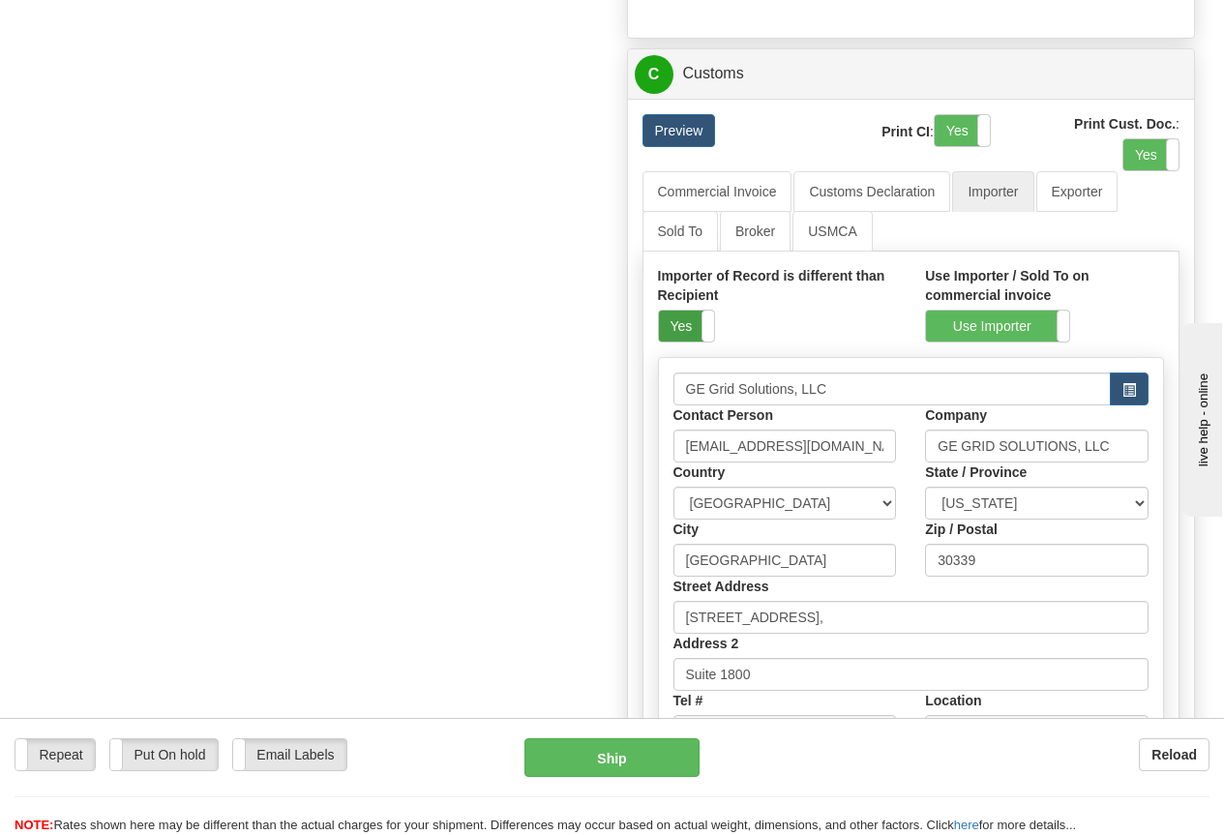
click at [682, 325] on label "Yes" at bounding box center [686, 326] width 55 height 31
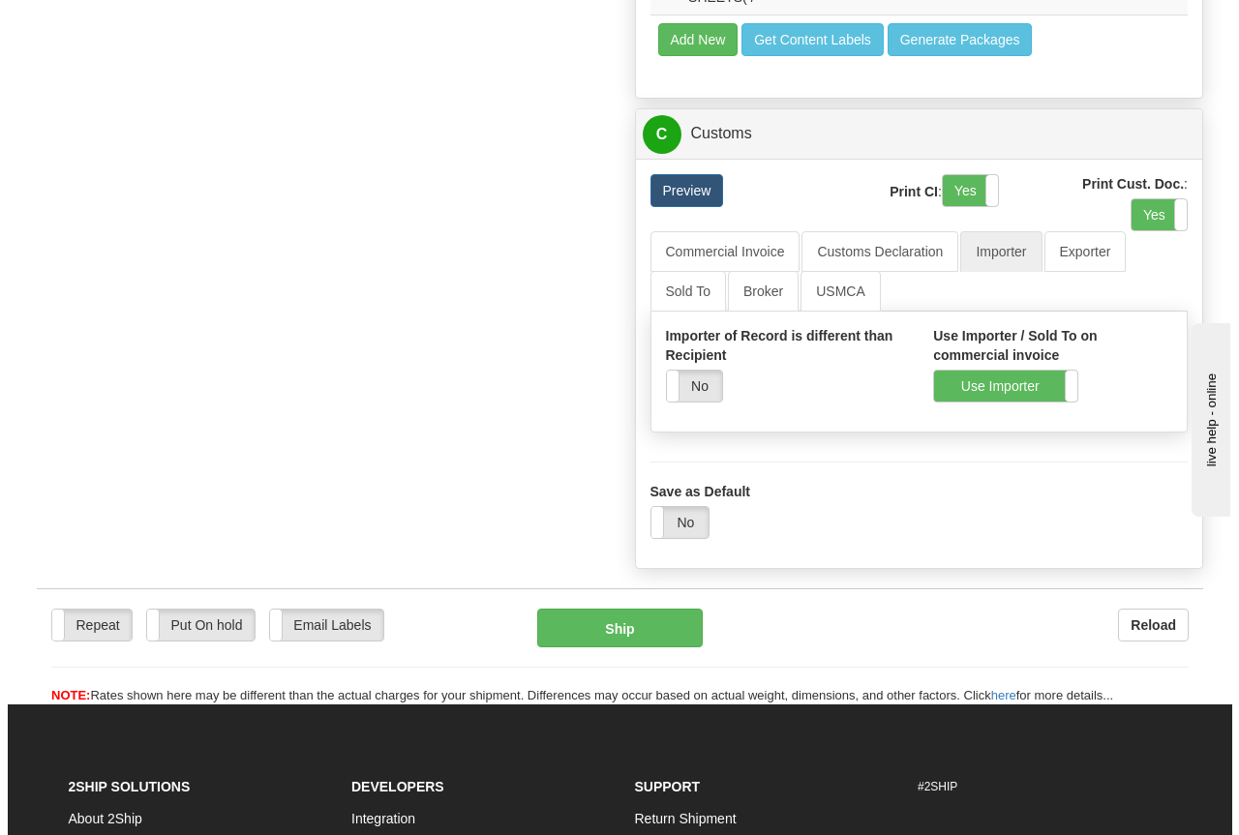
scroll to position [1161, 0]
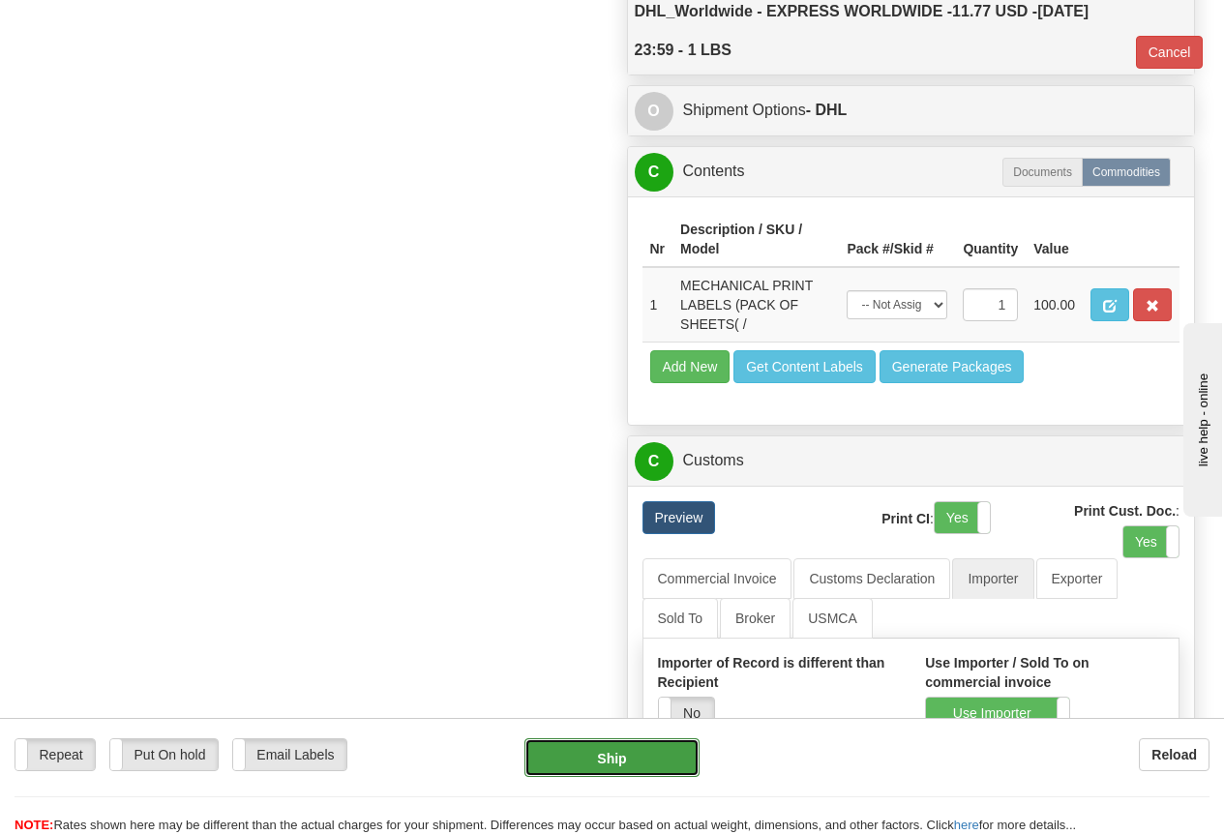
click at [598, 755] on button "Ship" at bounding box center [611, 757] width 175 height 39
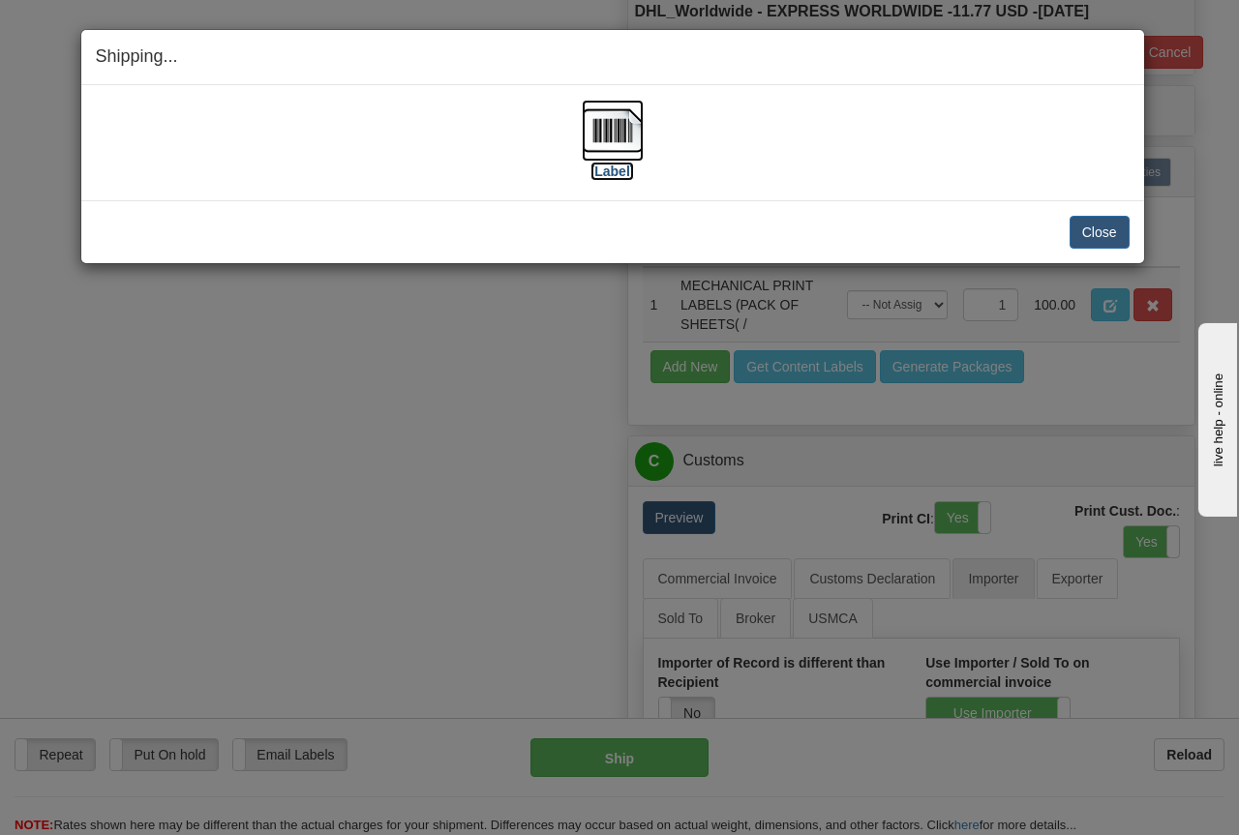
click at [611, 133] on img at bounding box center [613, 131] width 62 height 62
